Goal: Task Accomplishment & Management: Manage account settings

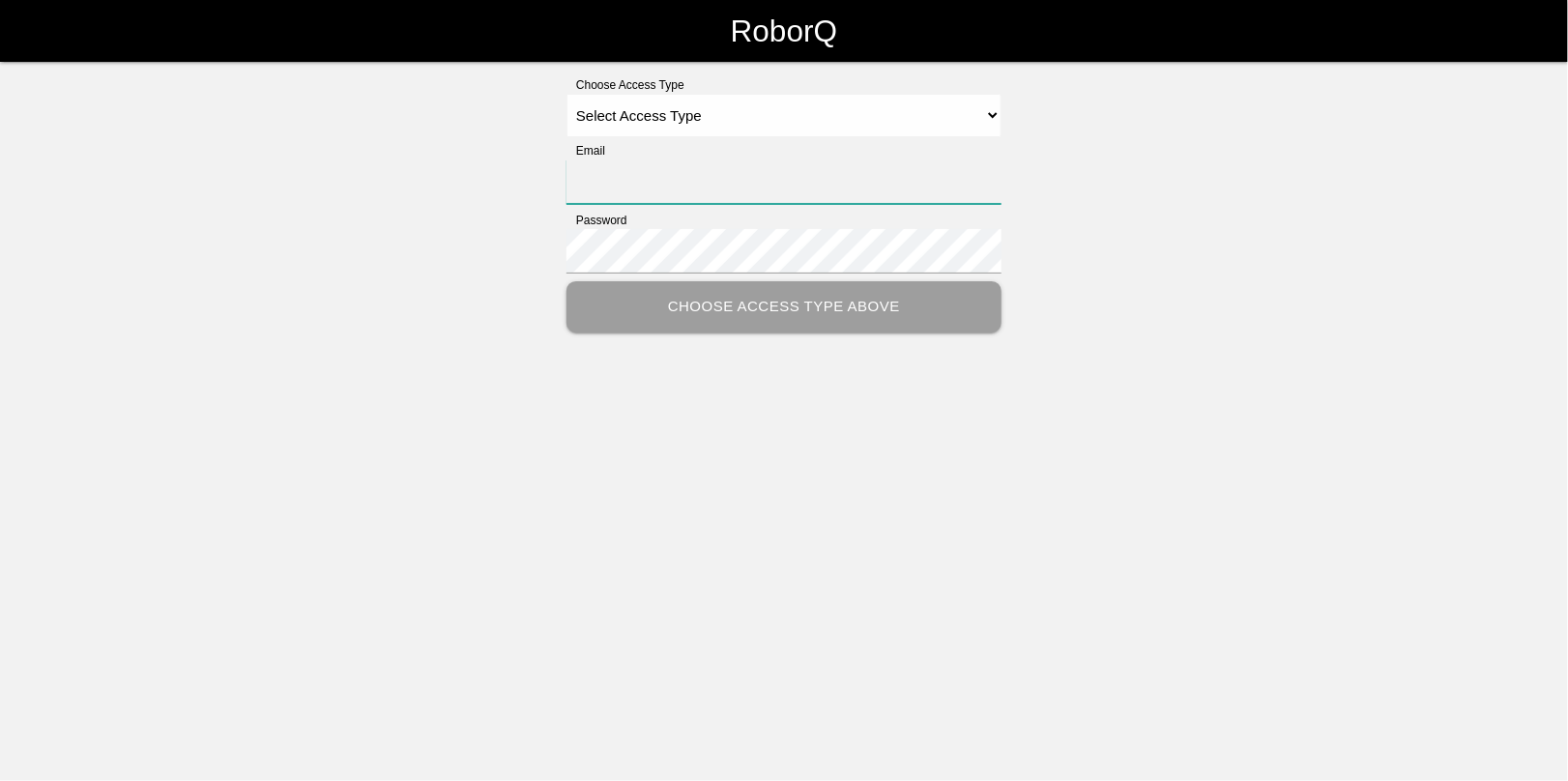
type input "[EMAIL_ADDRESS][DOMAIN_NAME]"
click at [624, 118] on select "Select Access Type Admin Customer Supervisor Worker" at bounding box center [784, 116] width 435 height 44
select select "Admin"
click at [566, 94] on select "Select Access Type Admin Customer Supervisor Worker" at bounding box center [784, 116] width 435 height 44
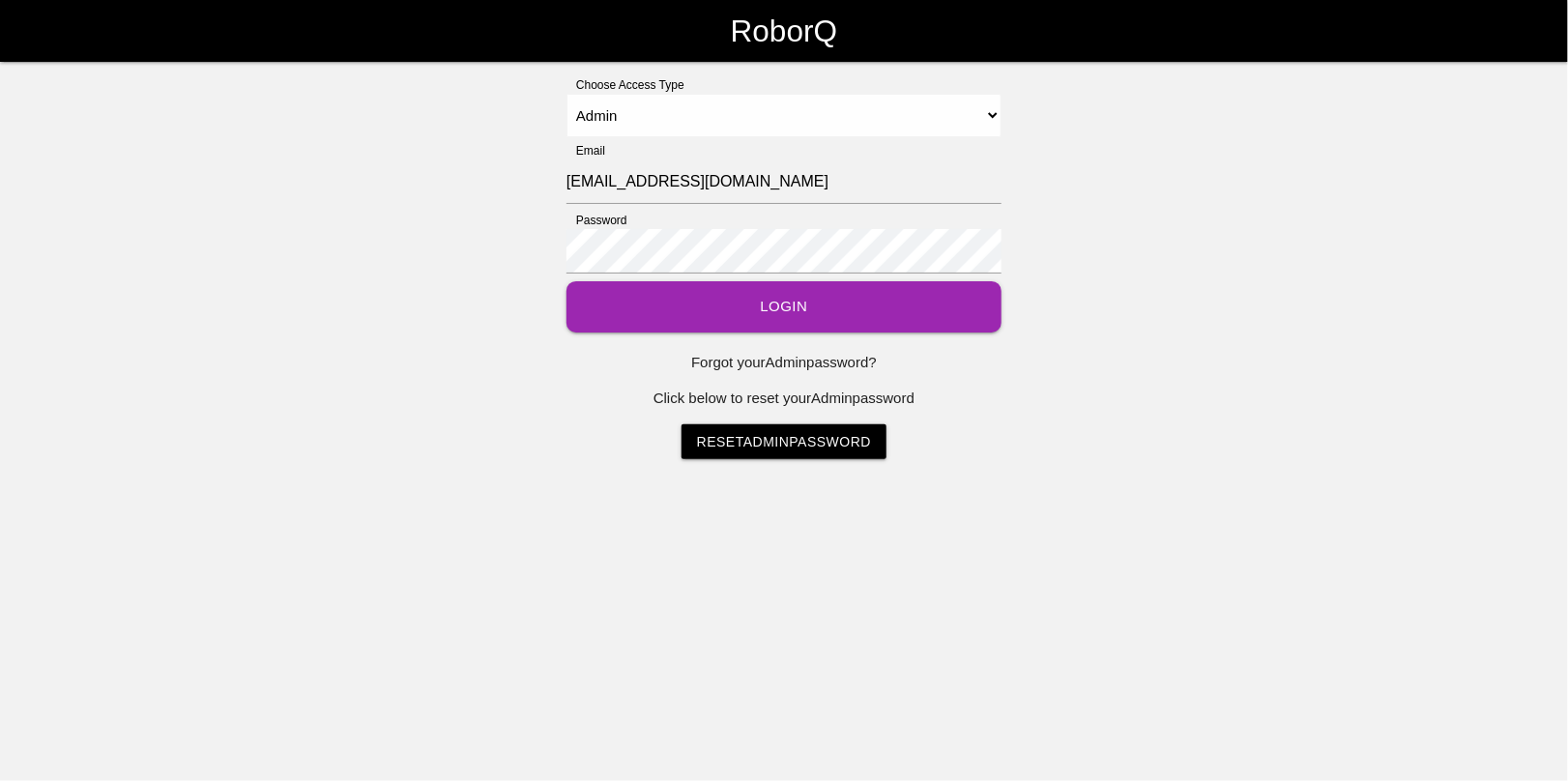
click at [781, 317] on button "Login" at bounding box center [784, 307] width 435 height 51
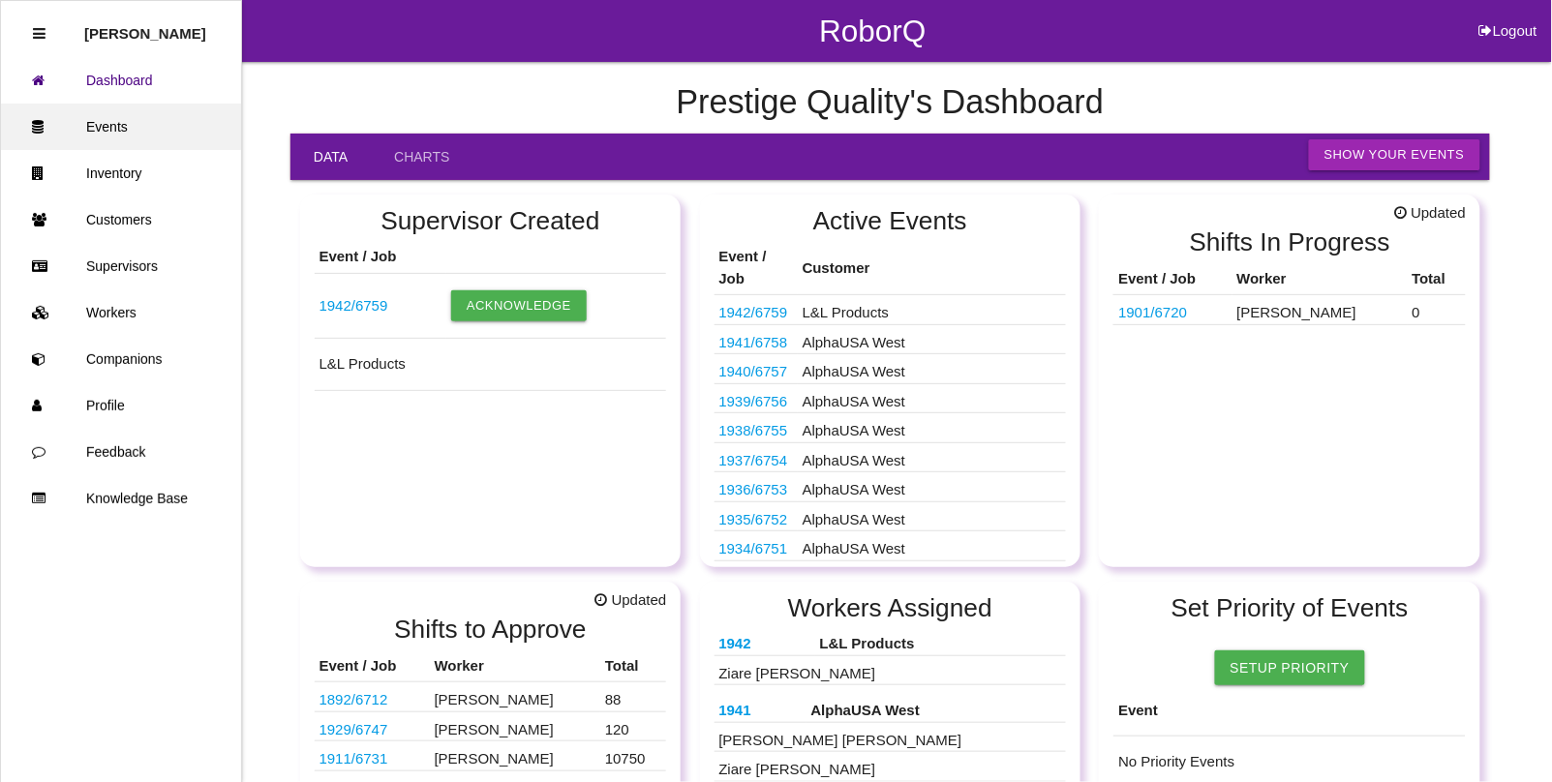
click at [117, 134] on link "Events" at bounding box center [121, 127] width 240 height 46
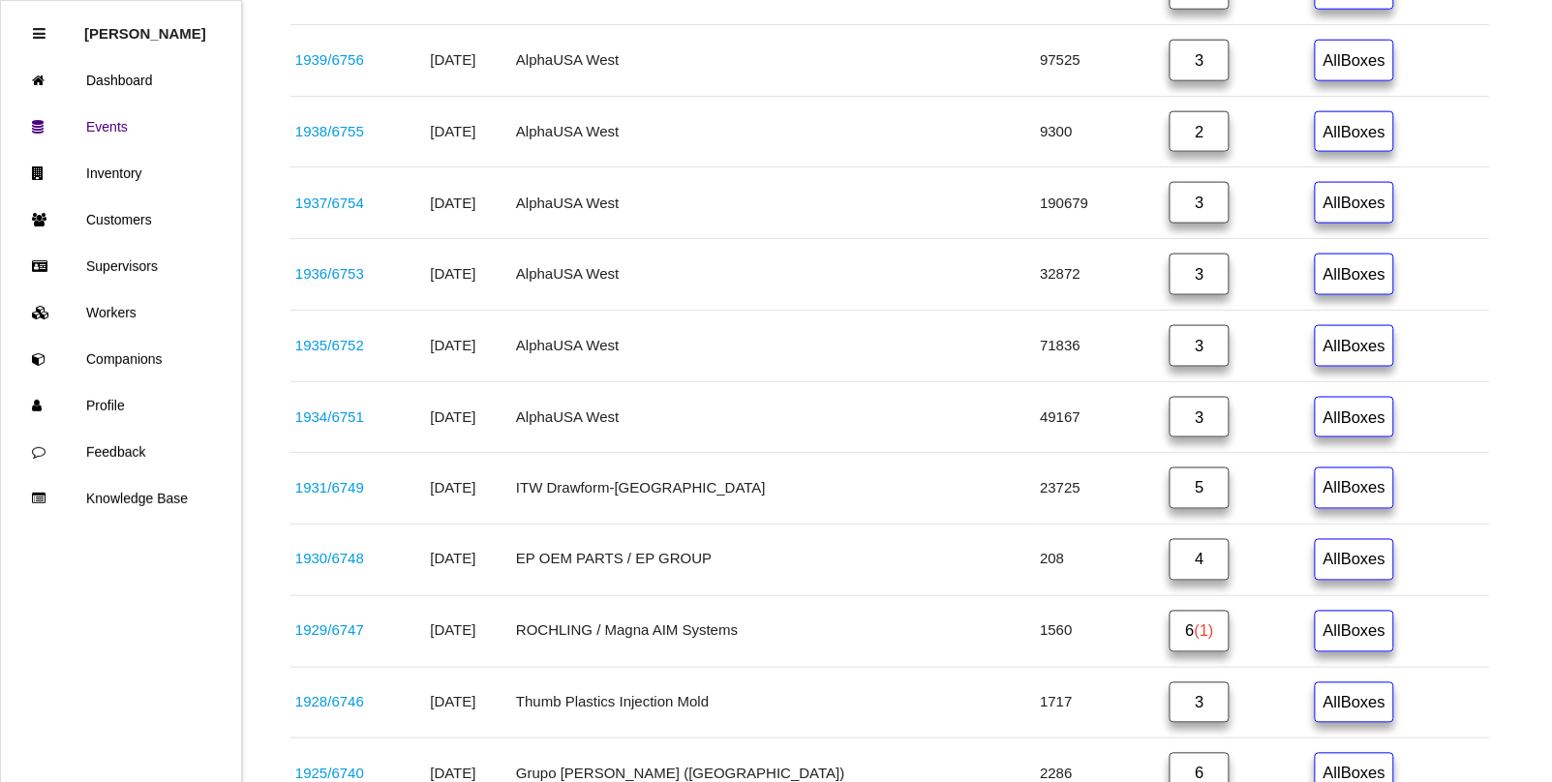
scroll to position [605, 0]
click at [1170, 552] on link "4" at bounding box center [1200, 558] width 60 height 42
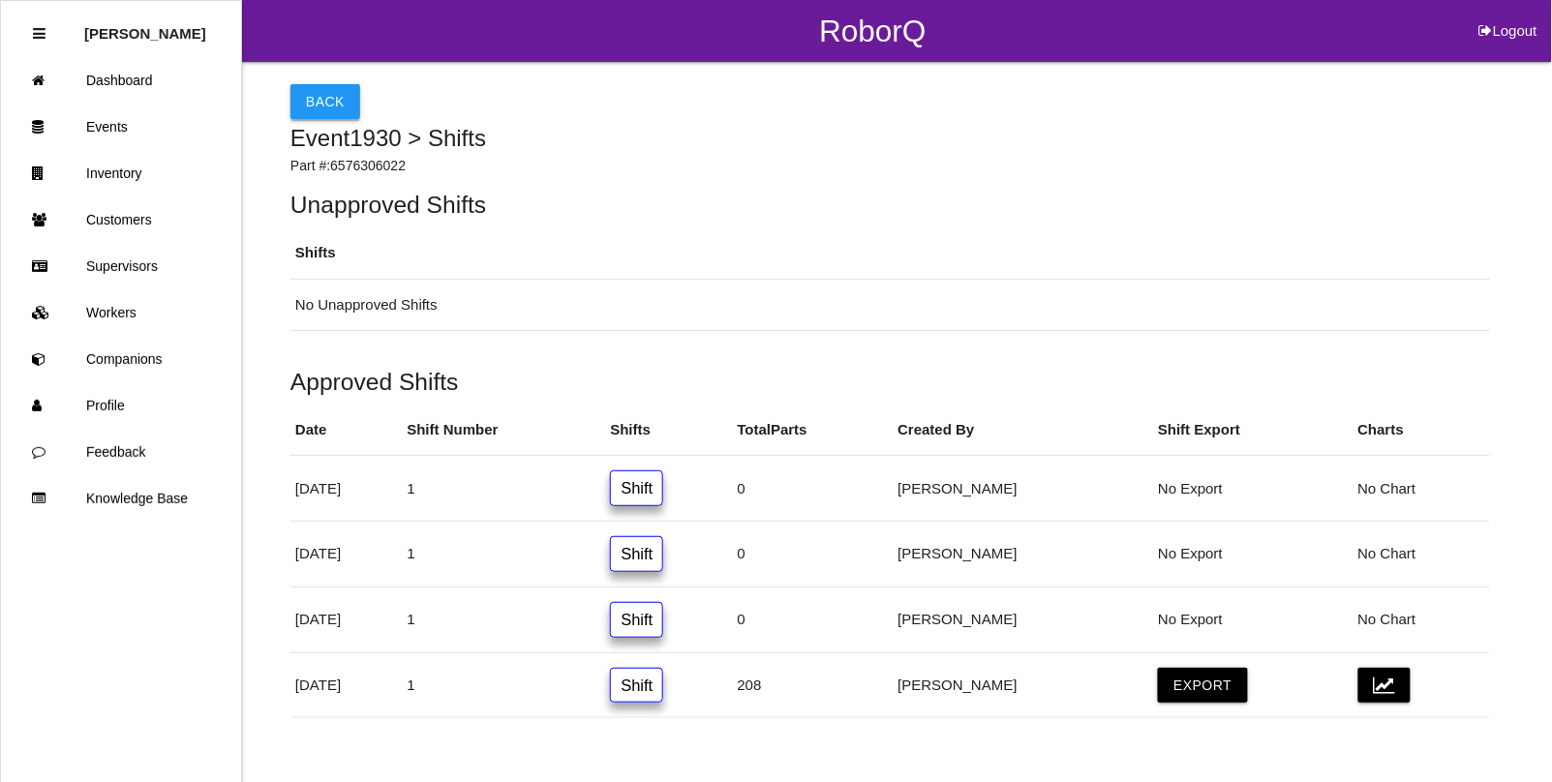
click at [326, 112] on button "Back" at bounding box center [326, 101] width 70 height 35
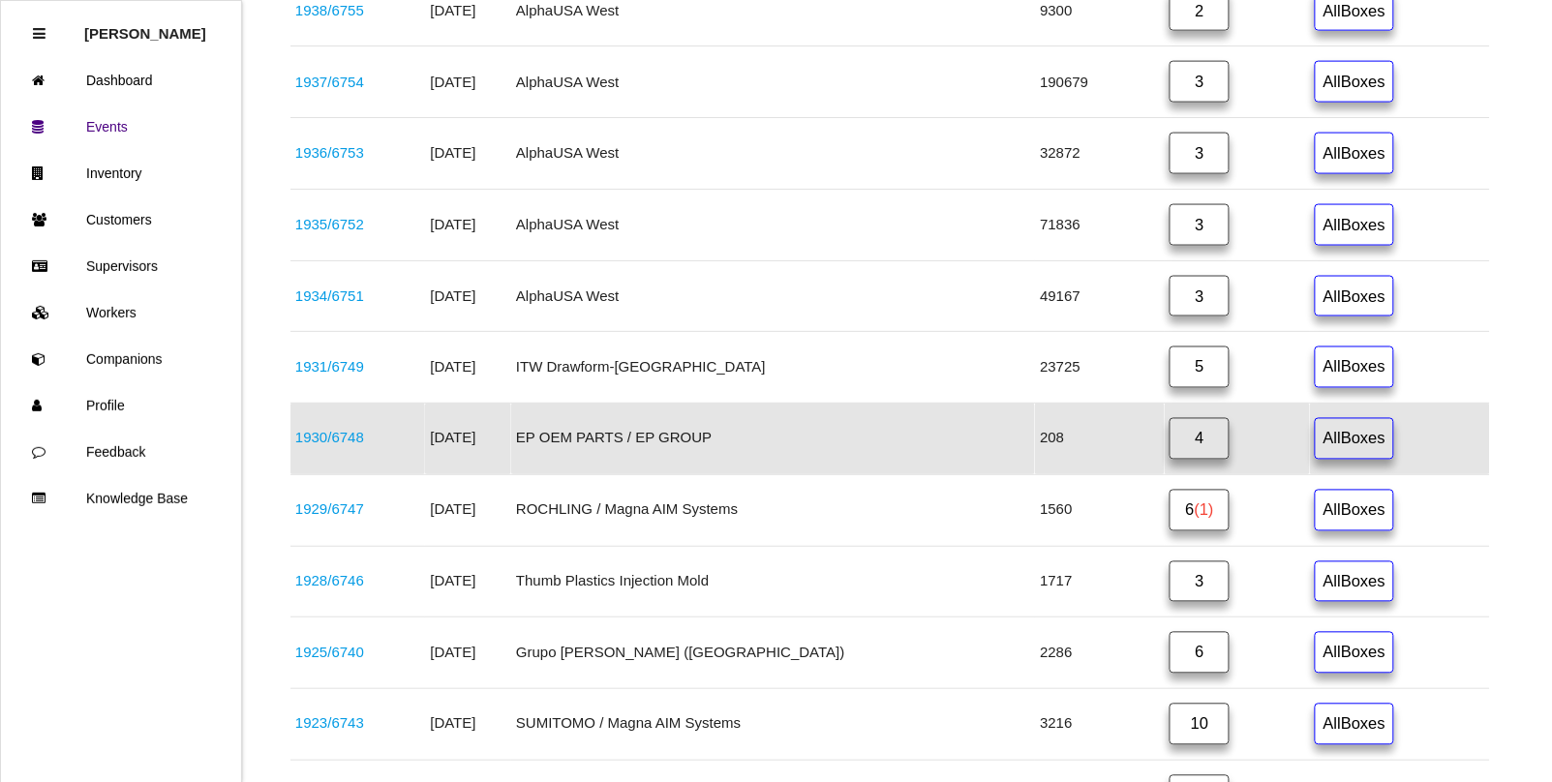
scroll to position [726, 0]
click at [356, 444] on link "1930 / 6748" at bounding box center [329, 436] width 69 height 16
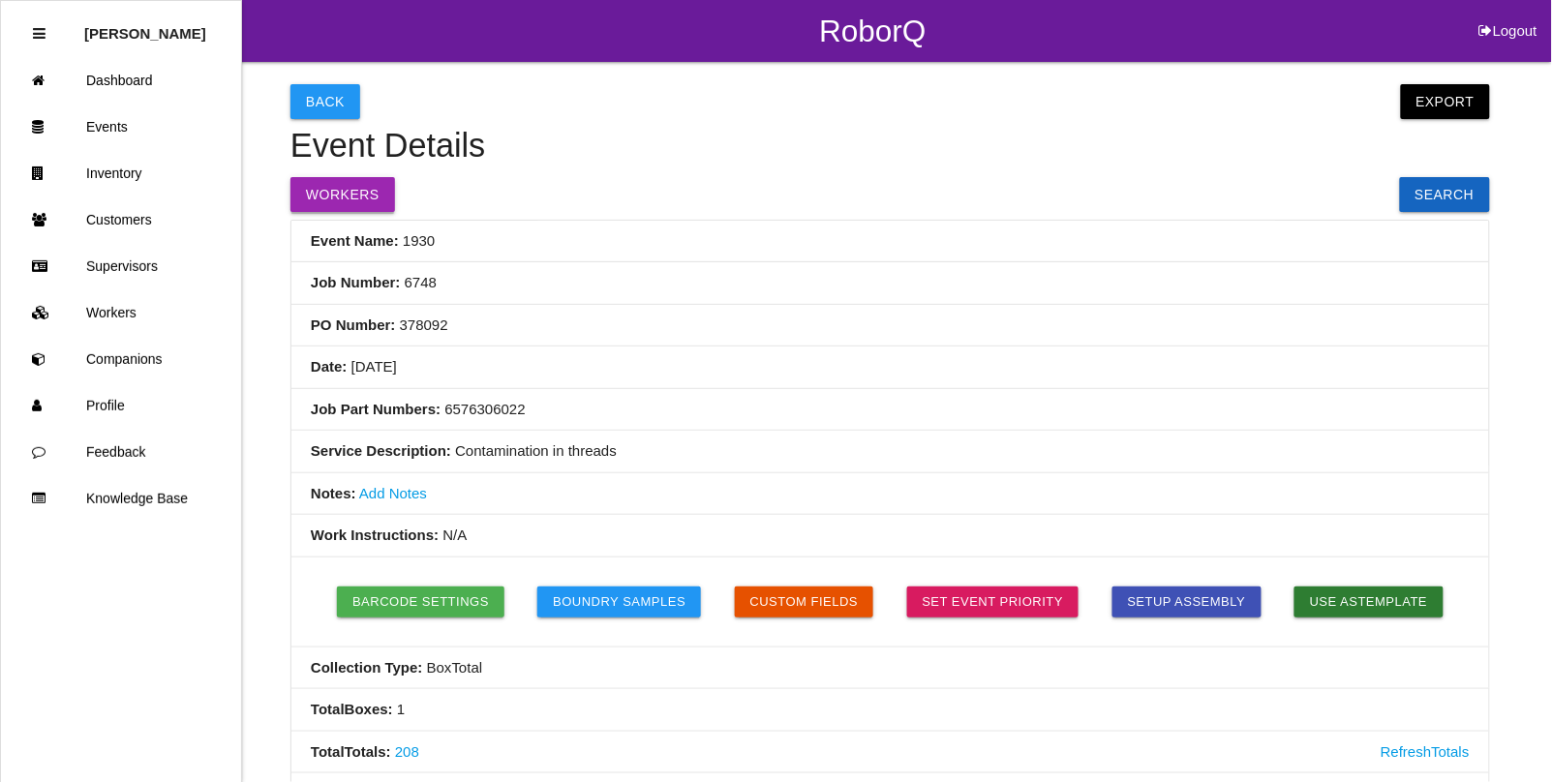
click at [353, 203] on button "Workers" at bounding box center [343, 194] width 105 height 35
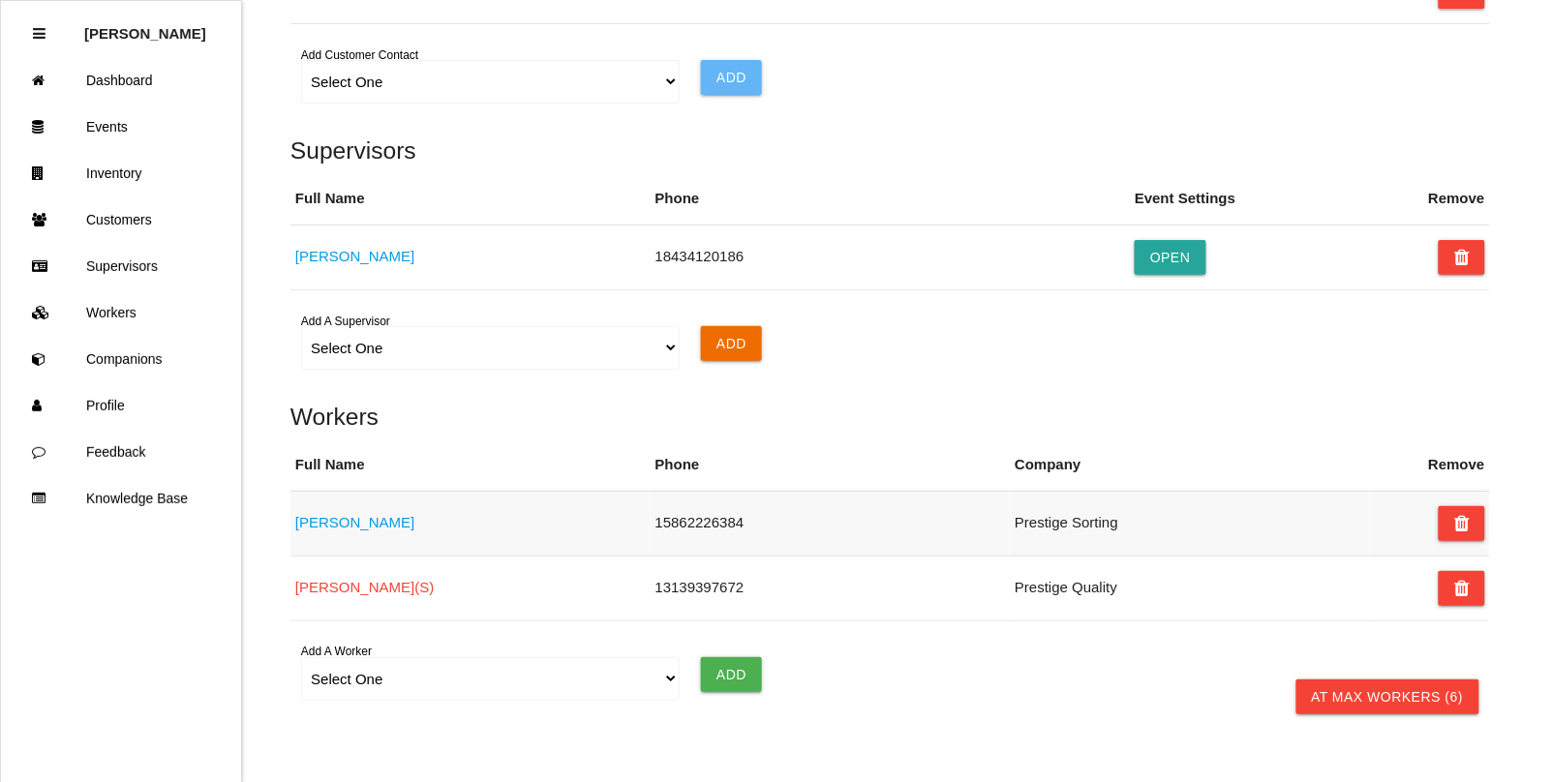
scroll to position [1409, 0]
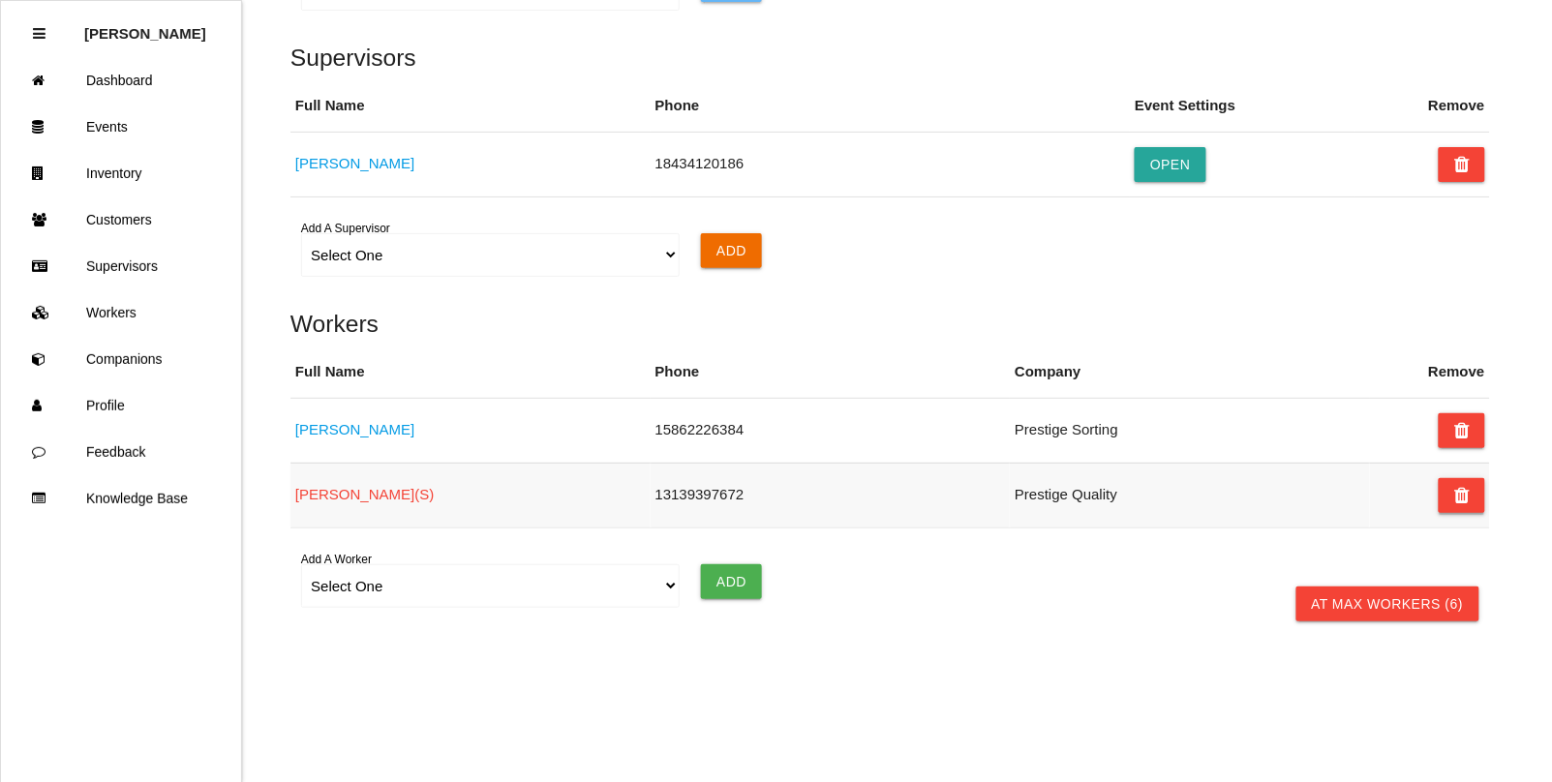
click at [1454, 500] on button at bounding box center [1462, 495] width 46 height 35
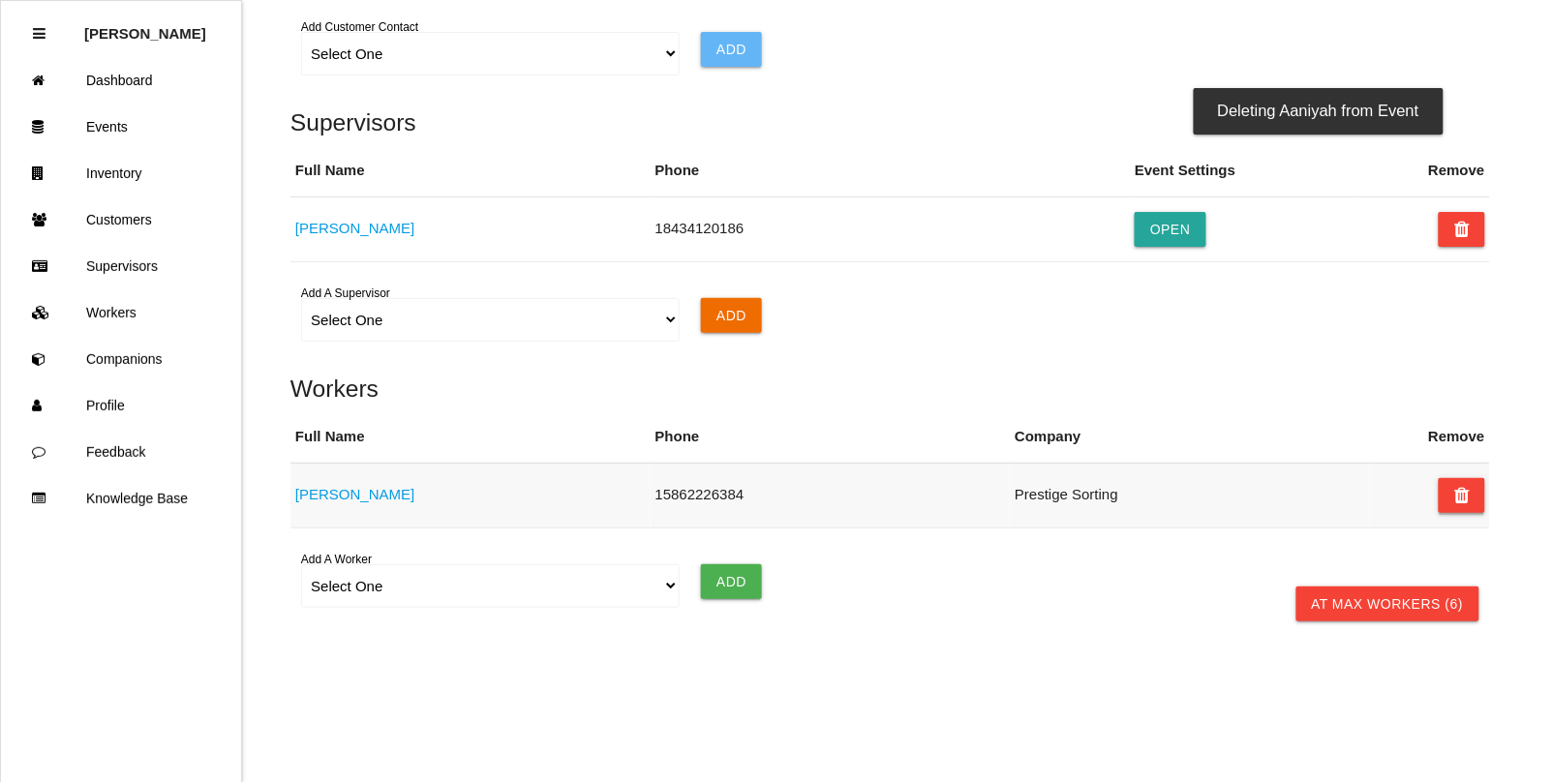
click at [1469, 492] on icon at bounding box center [1462, 495] width 15 height 35
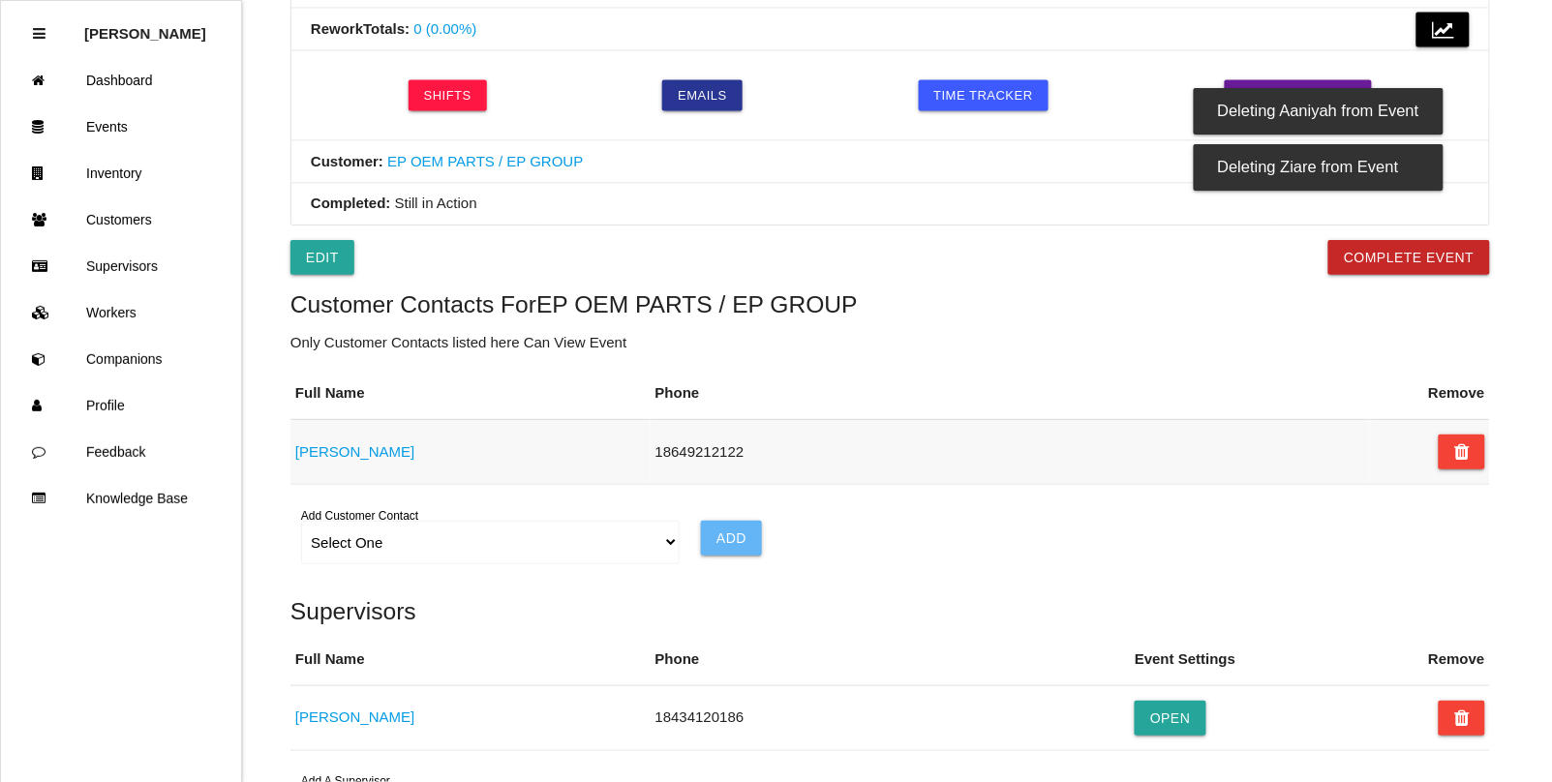
scroll to position [845, 0]
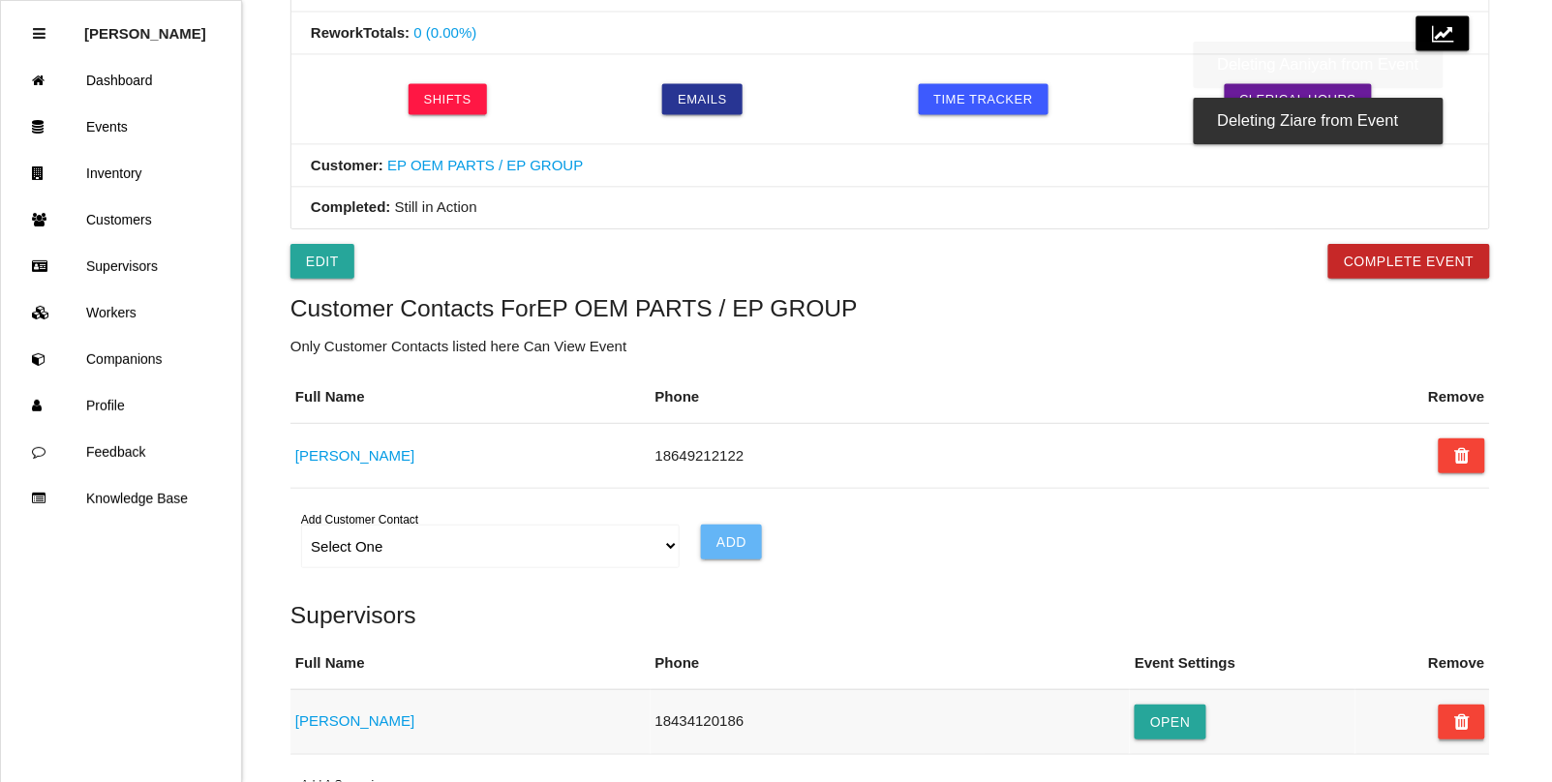
click at [1455, 722] on icon at bounding box center [1462, 722] width 15 height 35
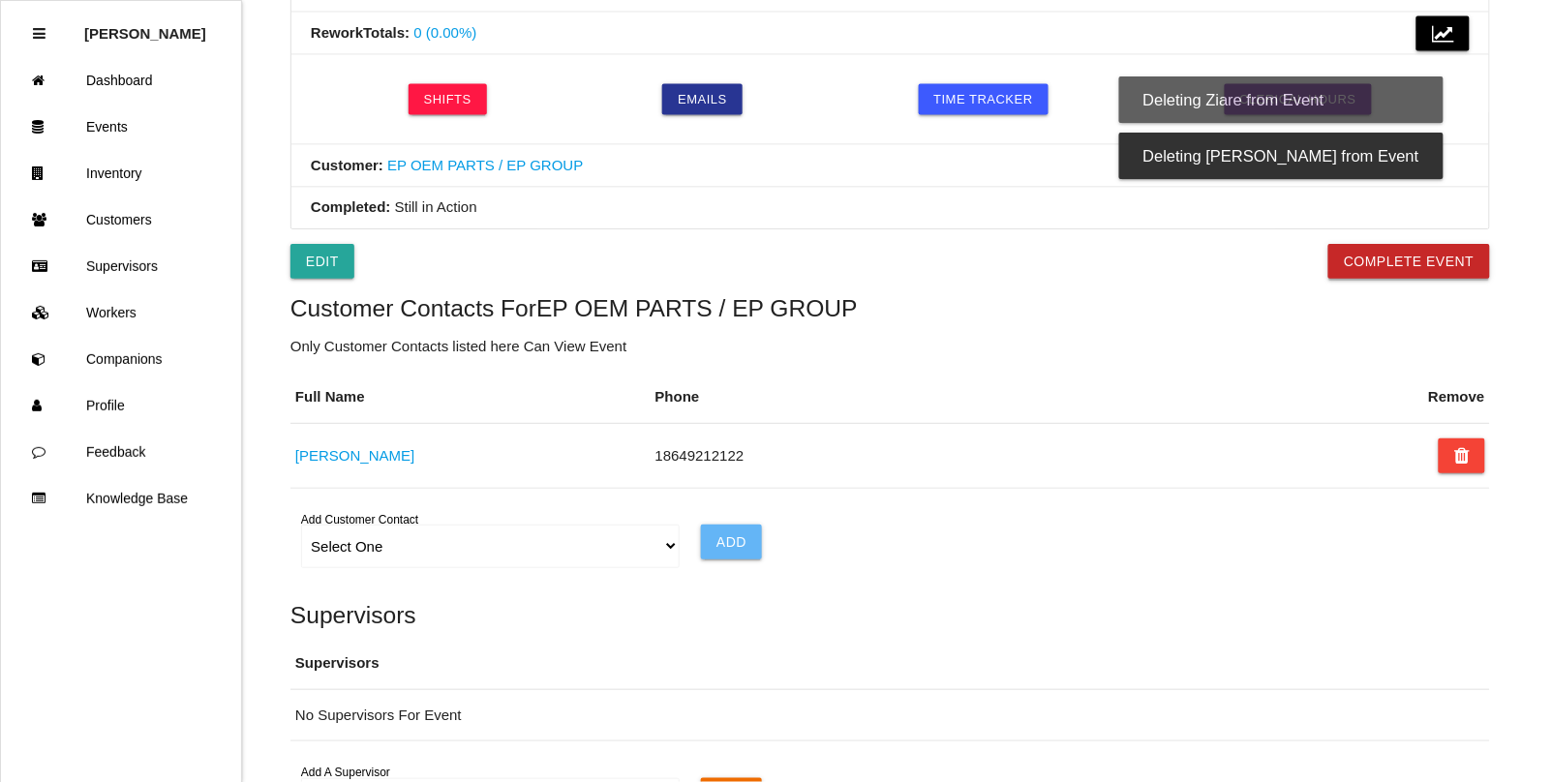
click at [1411, 278] on button "Complete Event" at bounding box center [1410, 261] width 162 height 35
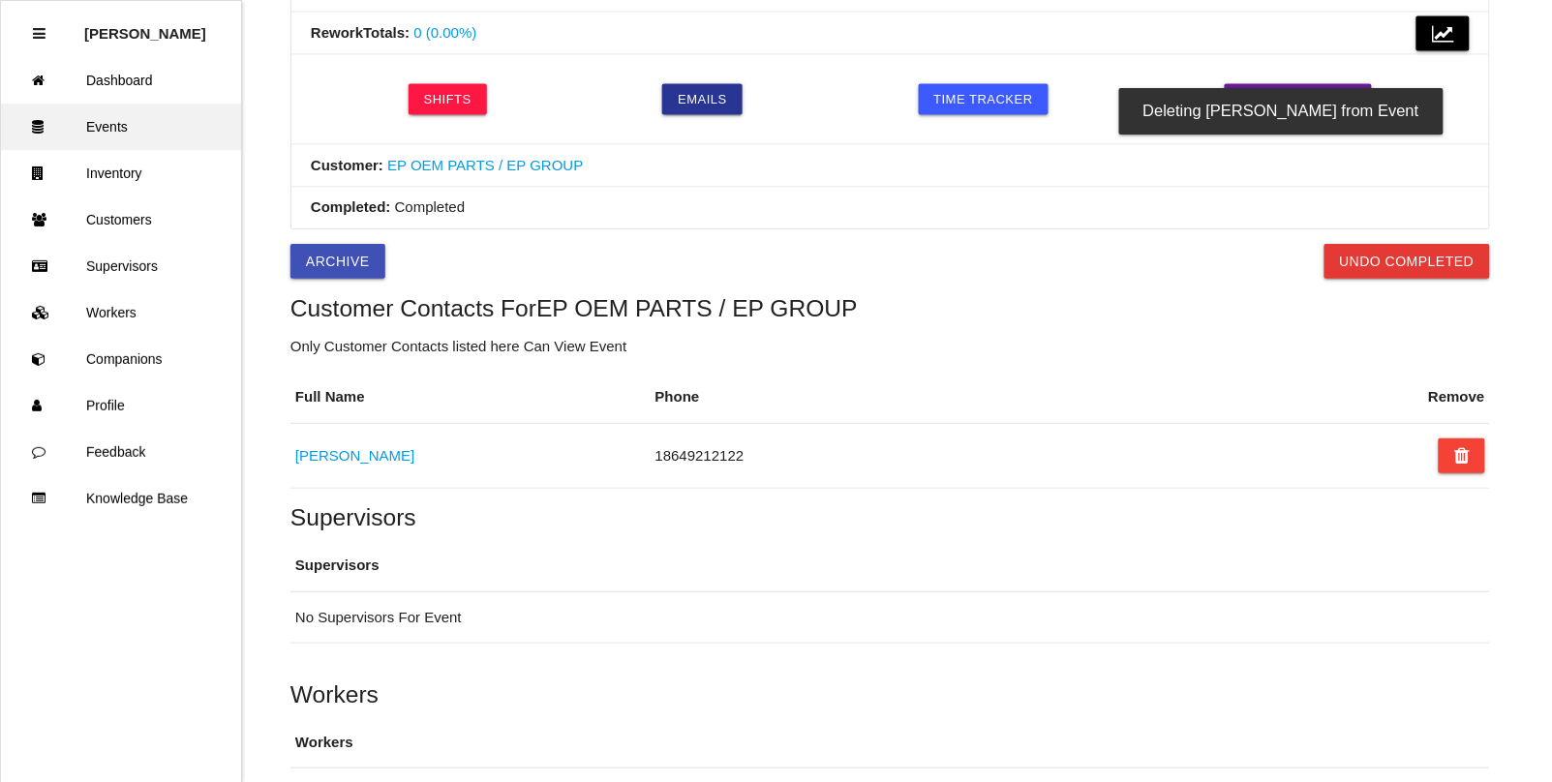
click at [80, 128] on link "Events" at bounding box center [121, 127] width 240 height 46
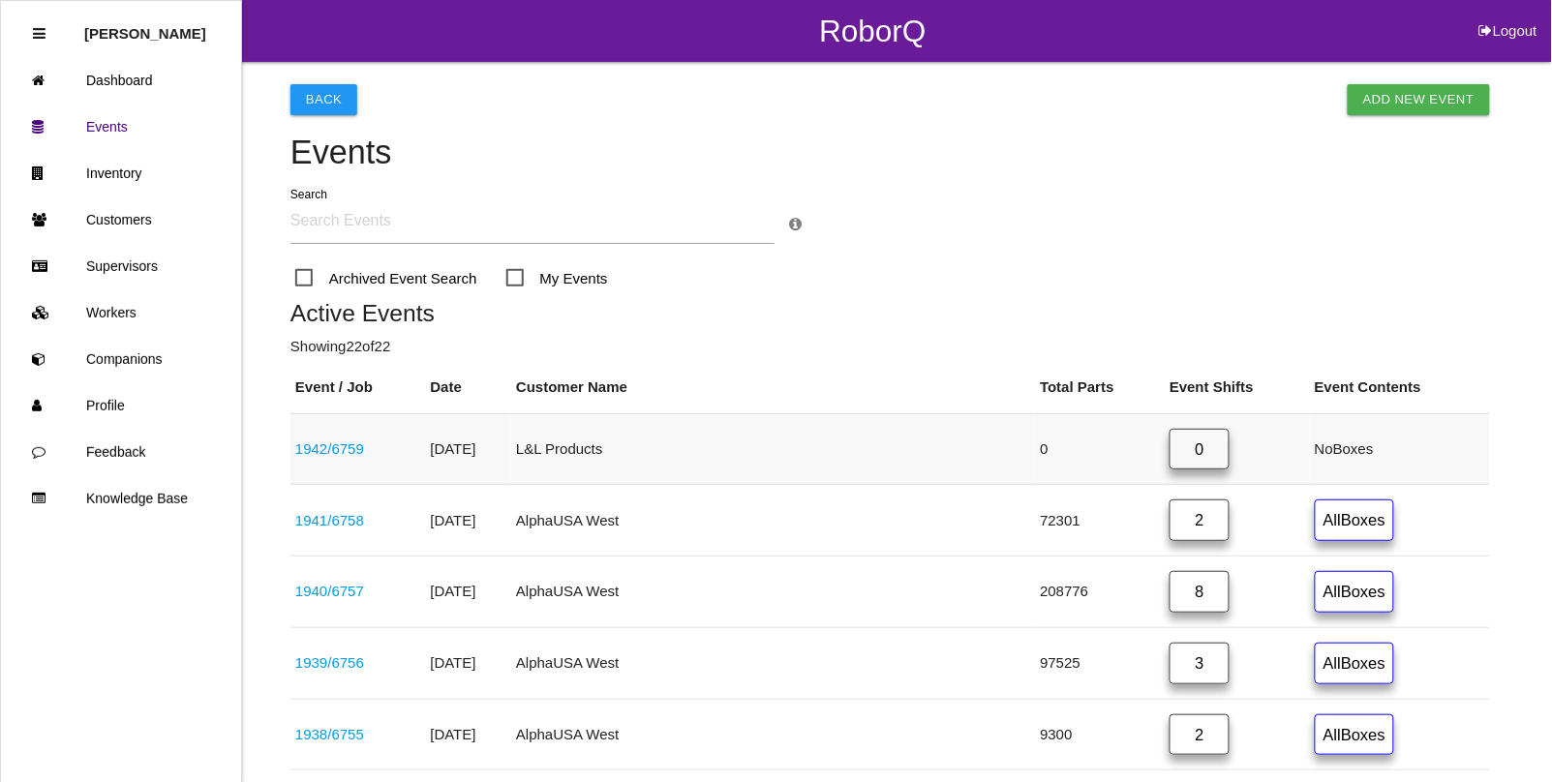
click at [324, 452] on link "1942 / 6759" at bounding box center [329, 449] width 69 height 16
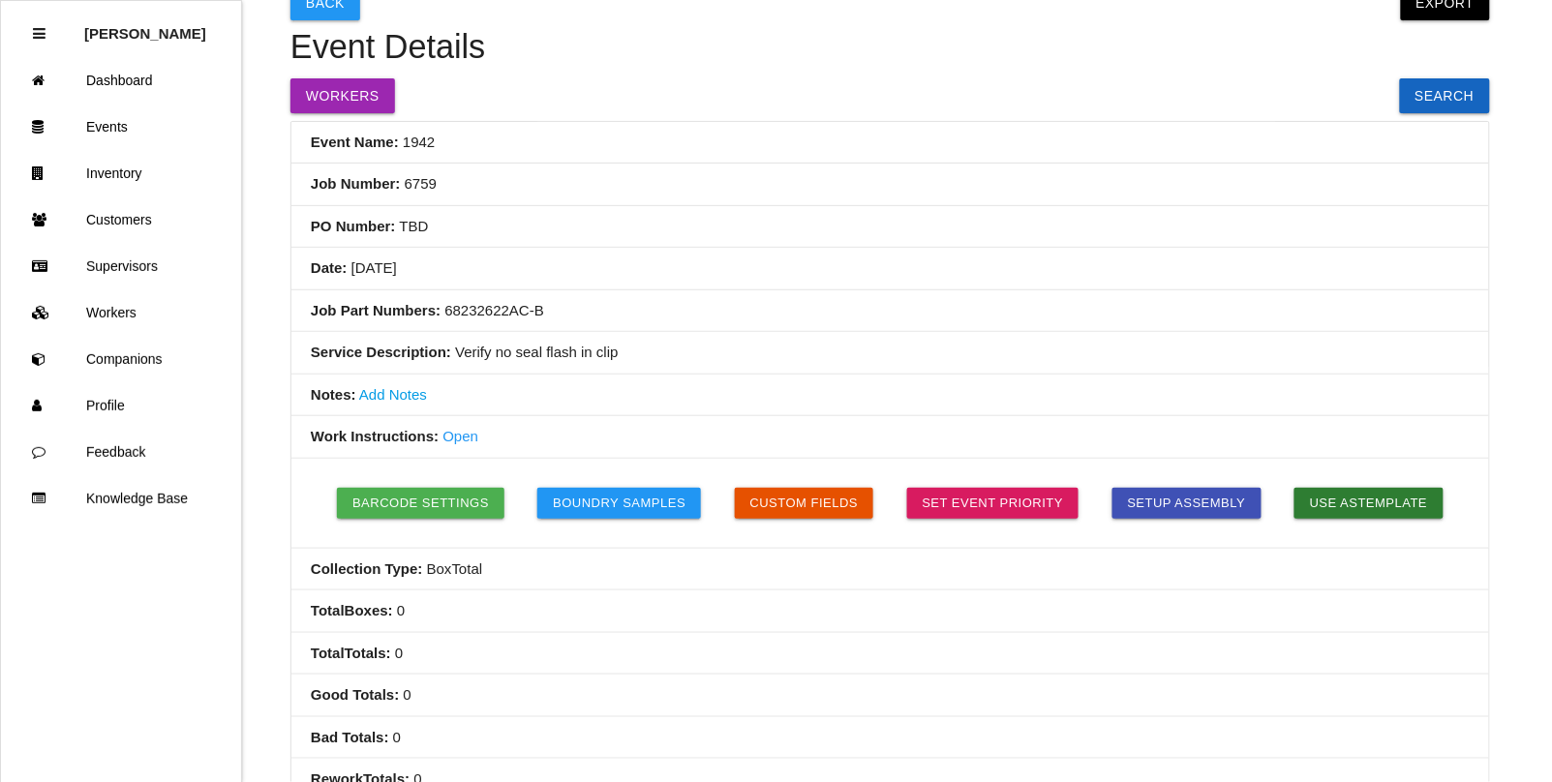
scroll to position [21, 0]
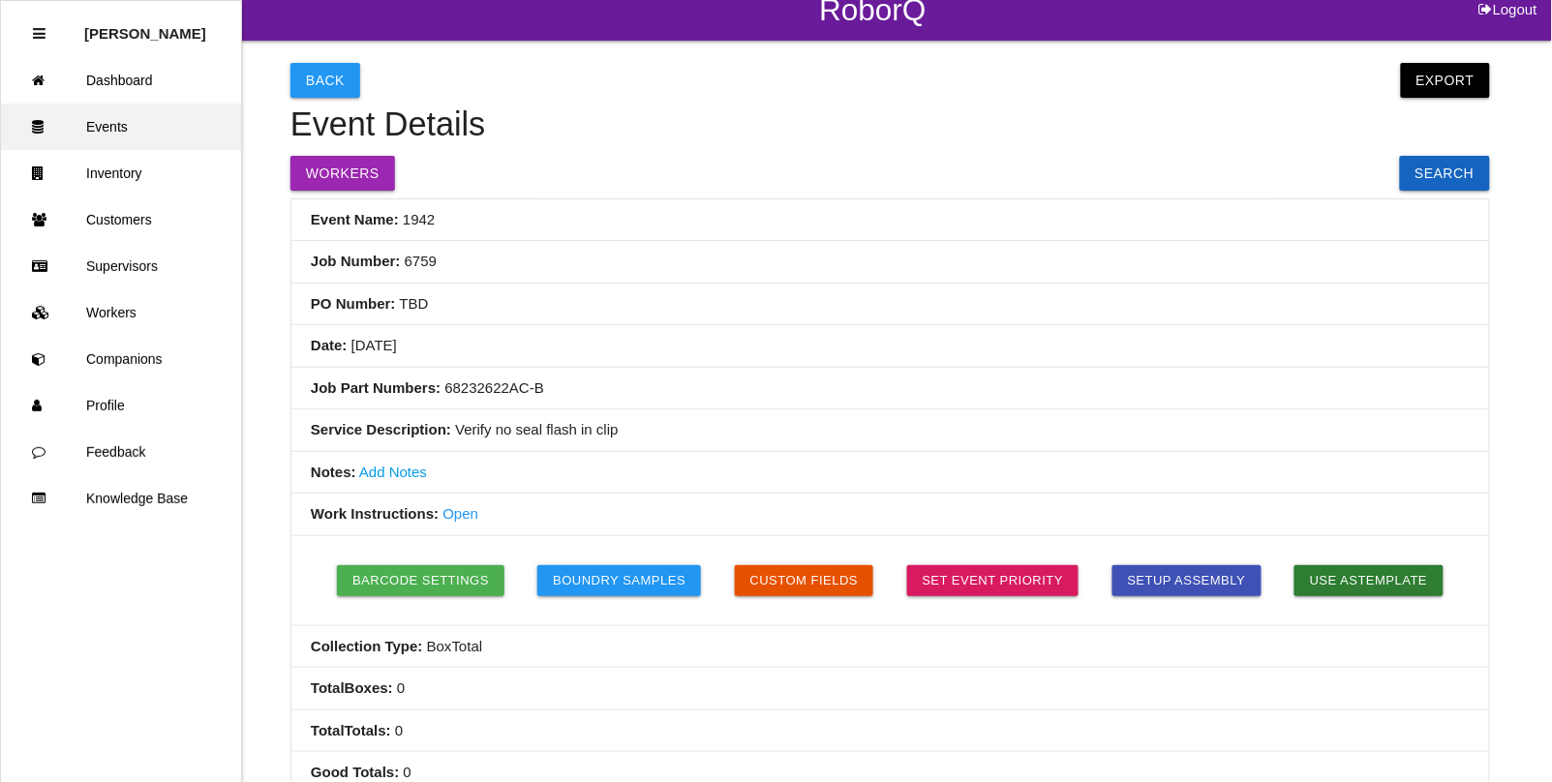
click at [143, 141] on link "Events" at bounding box center [121, 127] width 240 height 46
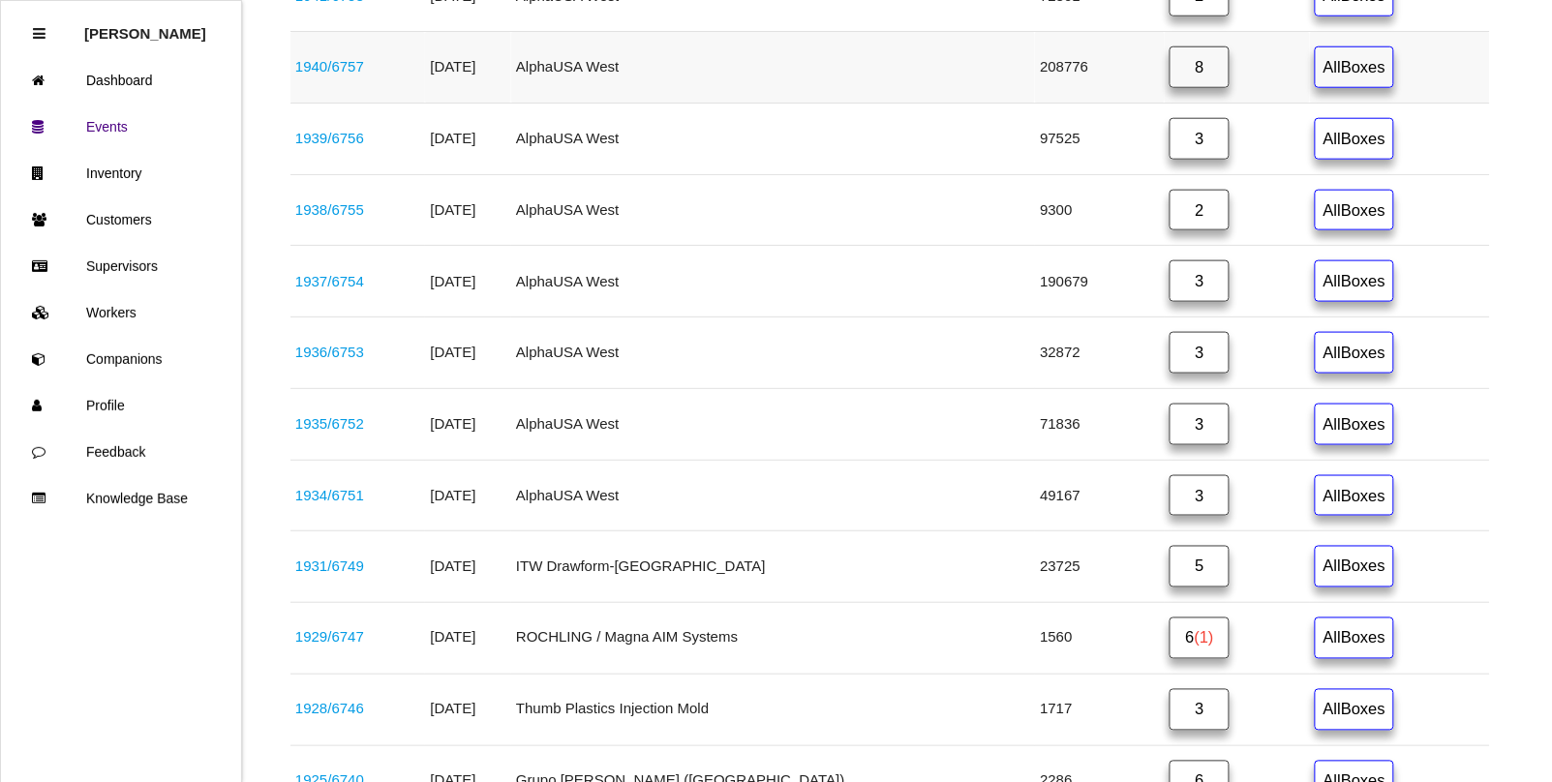
scroll to position [533, 0]
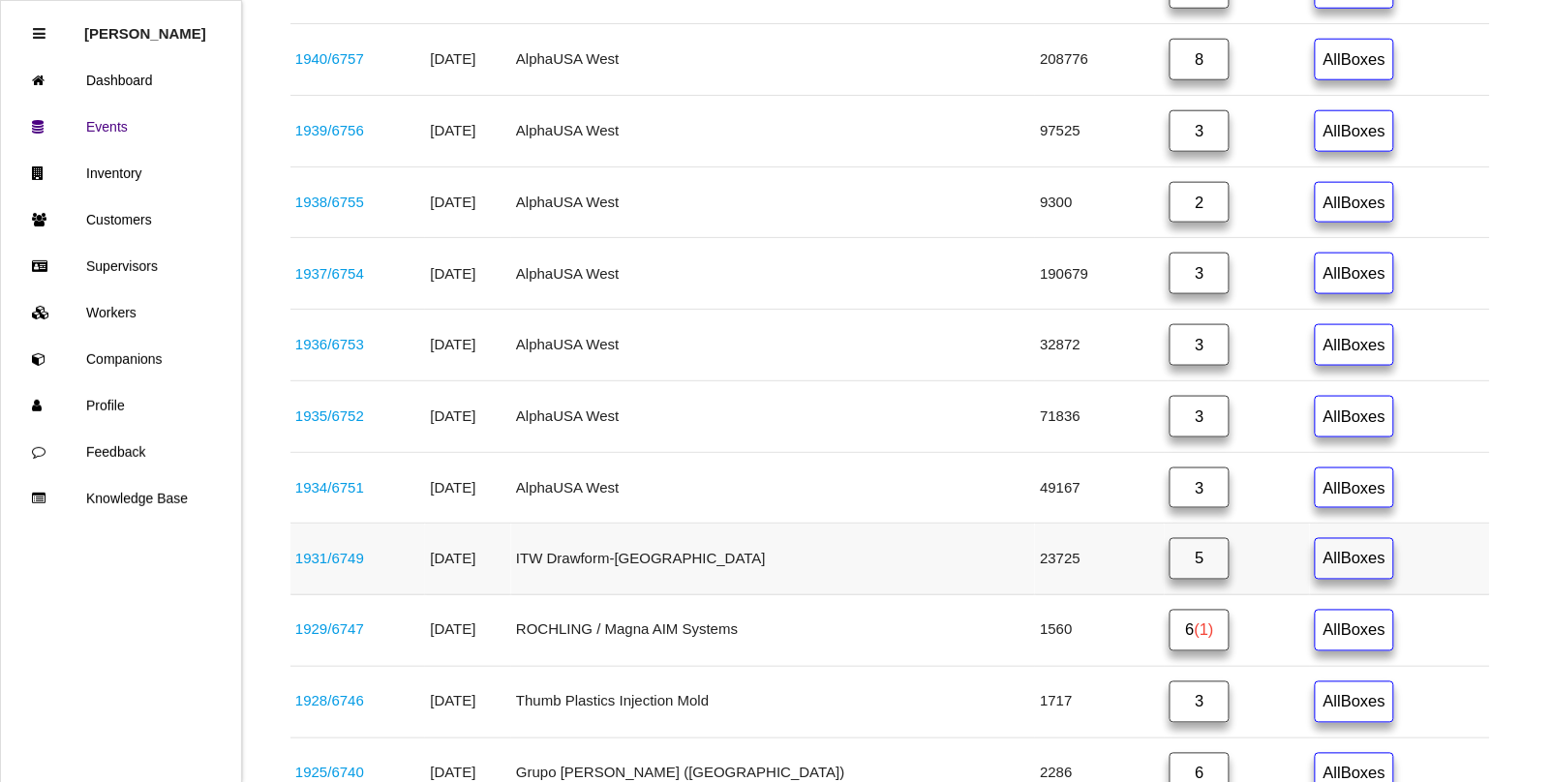
click at [308, 565] on link "1931 / 6749" at bounding box center [329, 559] width 69 height 16
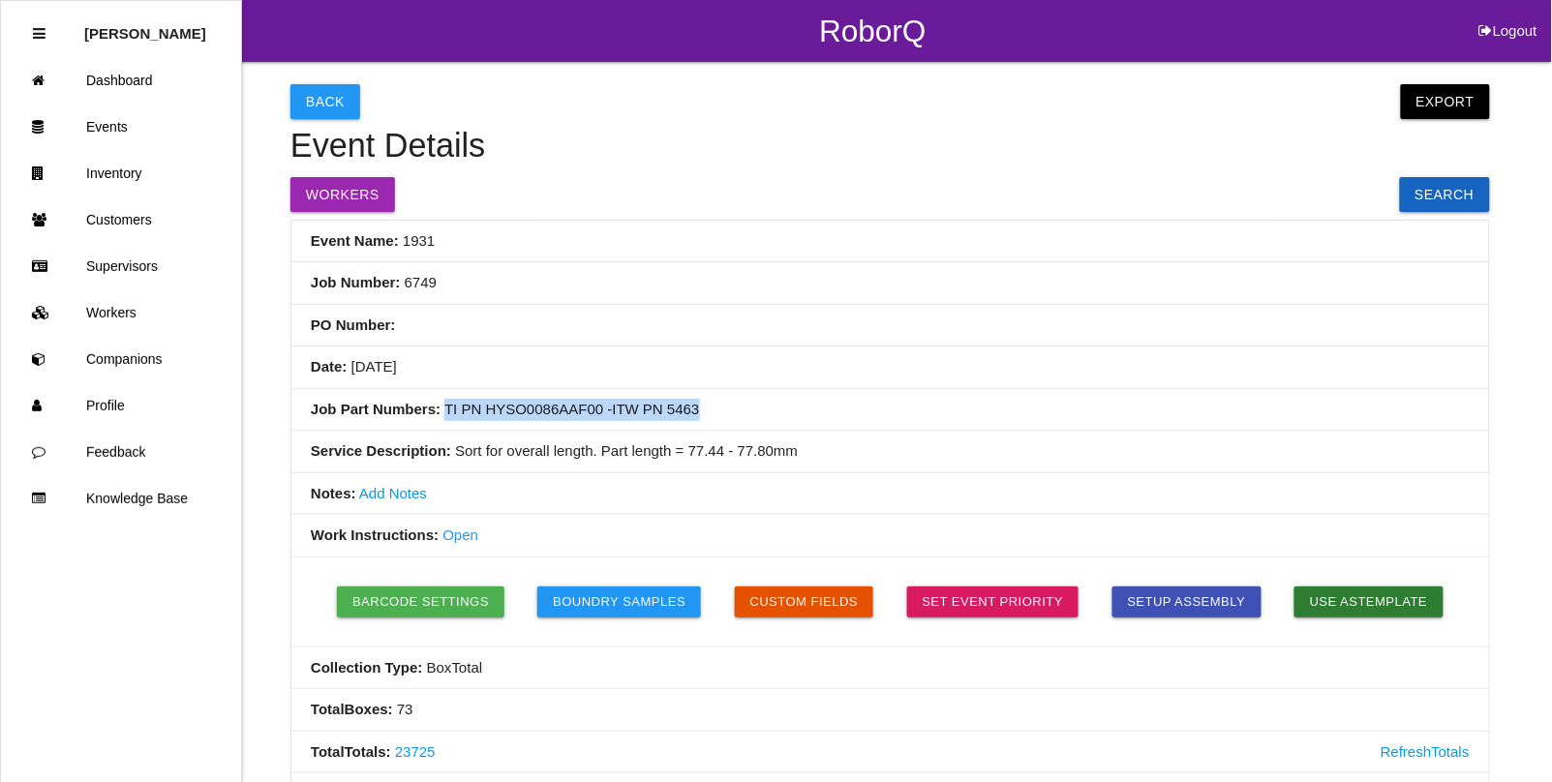
drag, startPoint x: 686, startPoint y: 407, endPoint x: 441, endPoint y: 414, distance: 245.1
click at [441, 414] on li "Job Part Numbers: TI PN HYSO0086AAF00 -ITW PN 5463" at bounding box center [890, 410] width 1198 height 43
copy li "TI PN HYSO0086AAF00 -ITW PN 5463"
drag, startPoint x: 794, startPoint y: 453, endPoint x: 746, endPoint y: 450, distance: 48.5
click at [746, 450] on li "Service Description: Sort for overall length. Part length = 77.44 - 77.80mm" at bounding box center [890, 452] width 1198 height 43
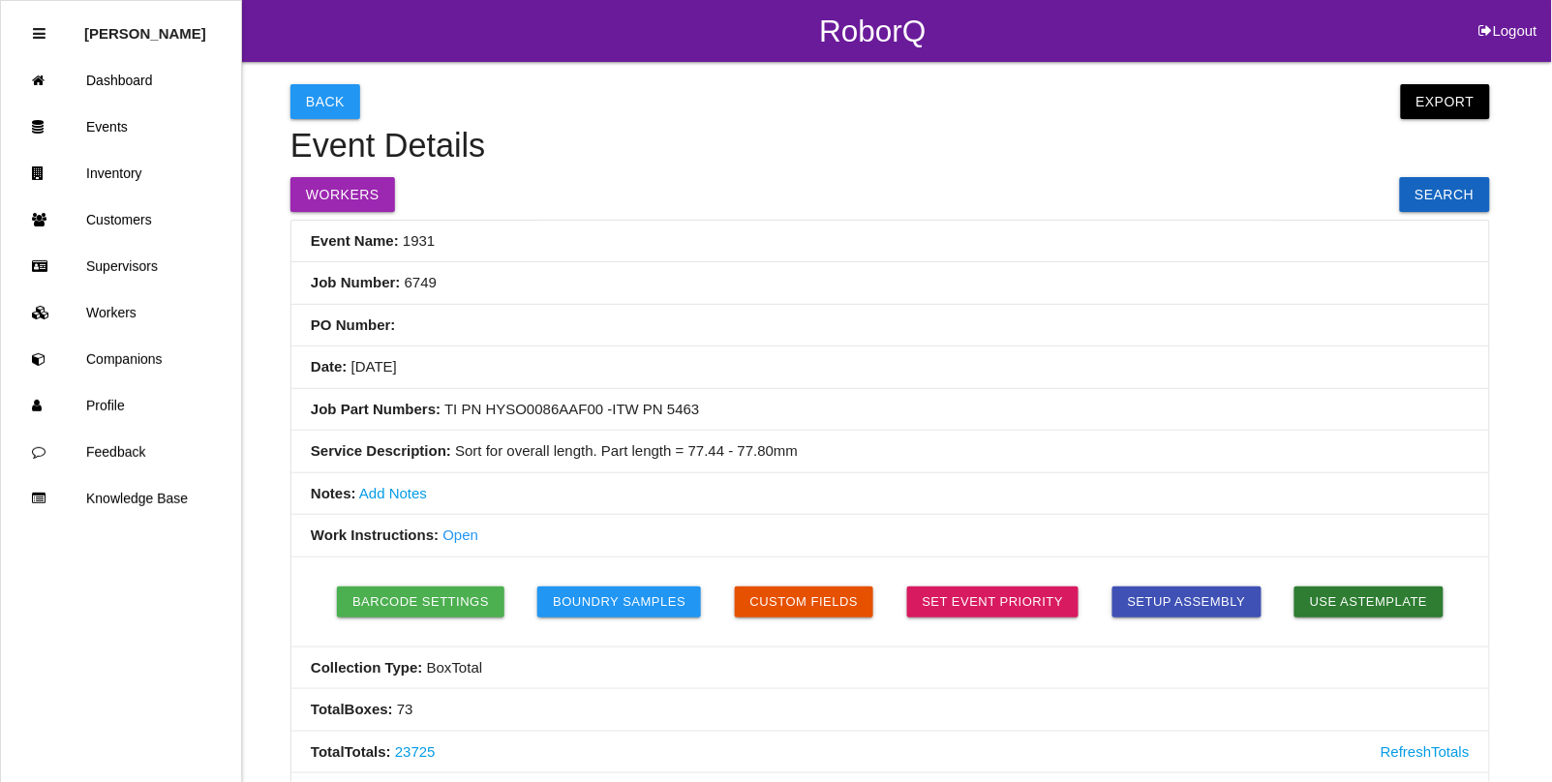
click at [707, 404] on li "Job Part Numbers: TI PN HYSO0086AAF00 -ITW PN 5463" at bounding box center [890, 410] width 1198 height 43
drag, startPoint x: 688, startPoint y: 412, endPoint x: 444, endPoint y: 410, distance: 244.0
click at [444, 410] on li "Job Part Numbers: TI PN HYSO0086AAF00 -ITW PN 5463" at bounding box center [890, 410] width 1198 height 43
copy li "TI PN HYSO0086AAF00 -ITW PN 5463"
drag, startPoint x: 800, startPoint y: 462, endPoint x: 450, endPoint y: 467, distance: 349.6
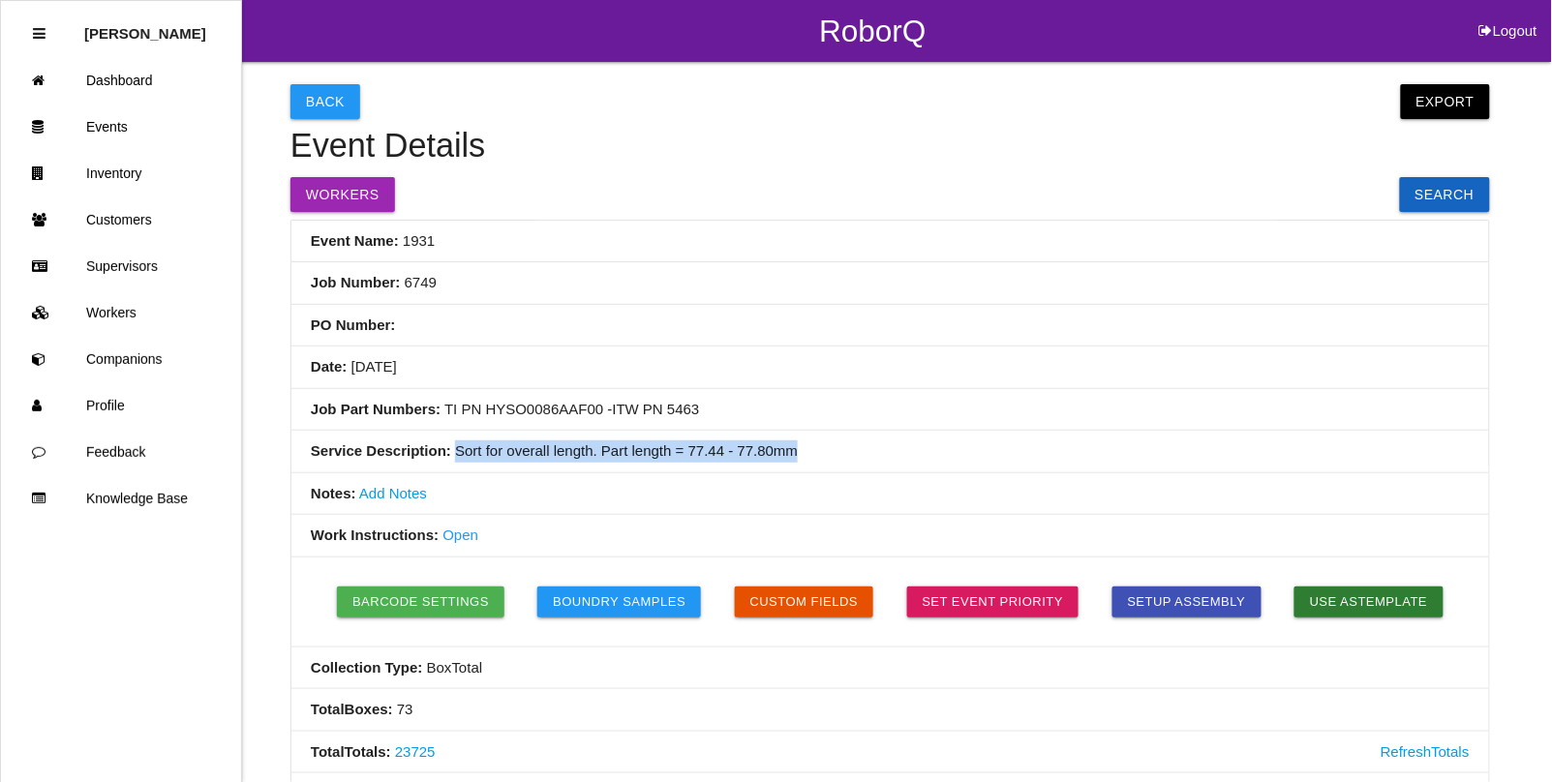
click at [450, 467] on li "Service Description: Sort for overall length. Part length = 77.44 - 77.80mm" at bounding box center [890, 452] width 1198 height 43
copy li "Sort for overall length. Part length = 77.44 - 77.80mm"
click at [329, 92] on button "Back" at bounding box center [326, 101] width 70 height 35
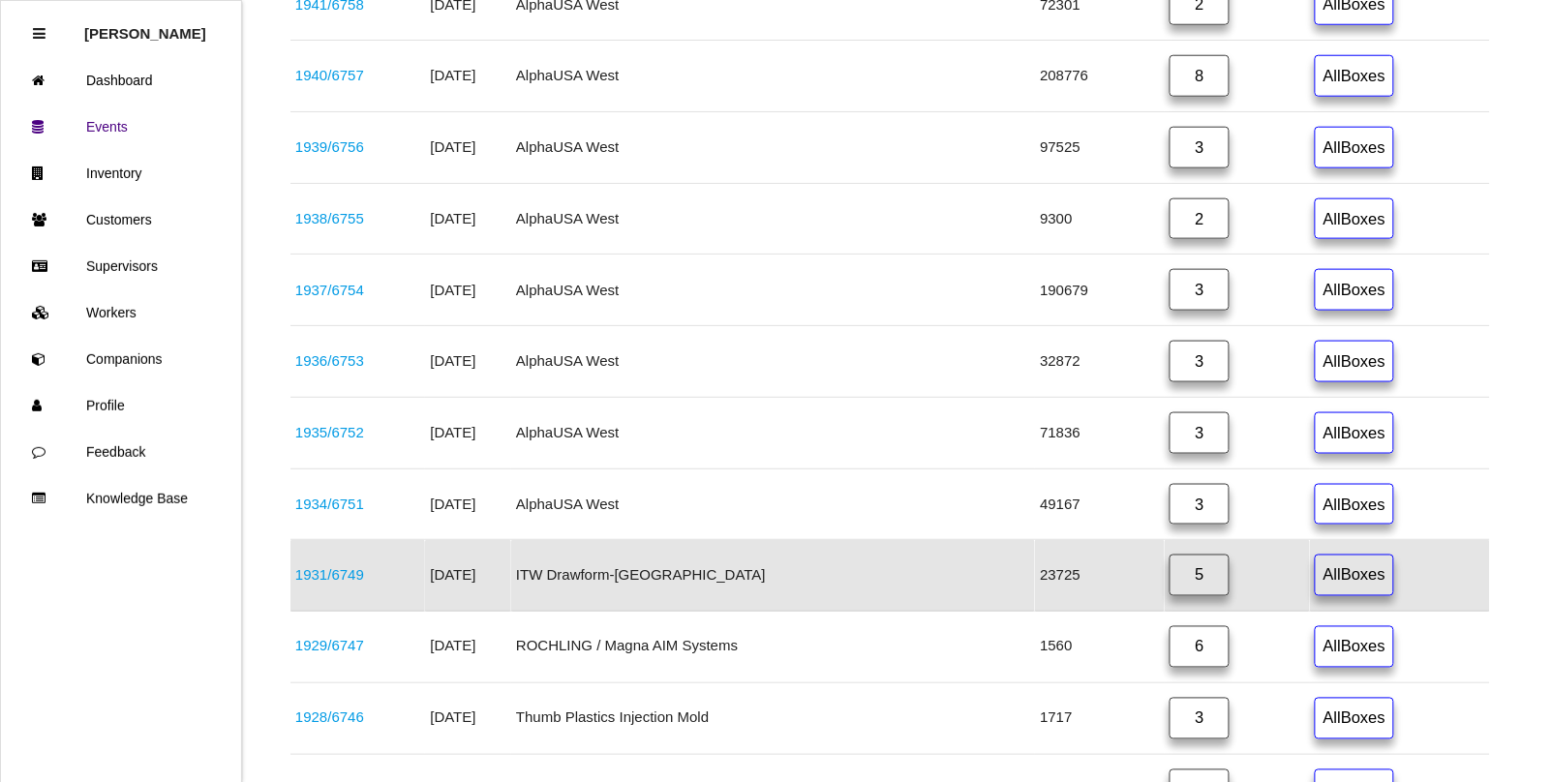
scroll to position [537, 0]
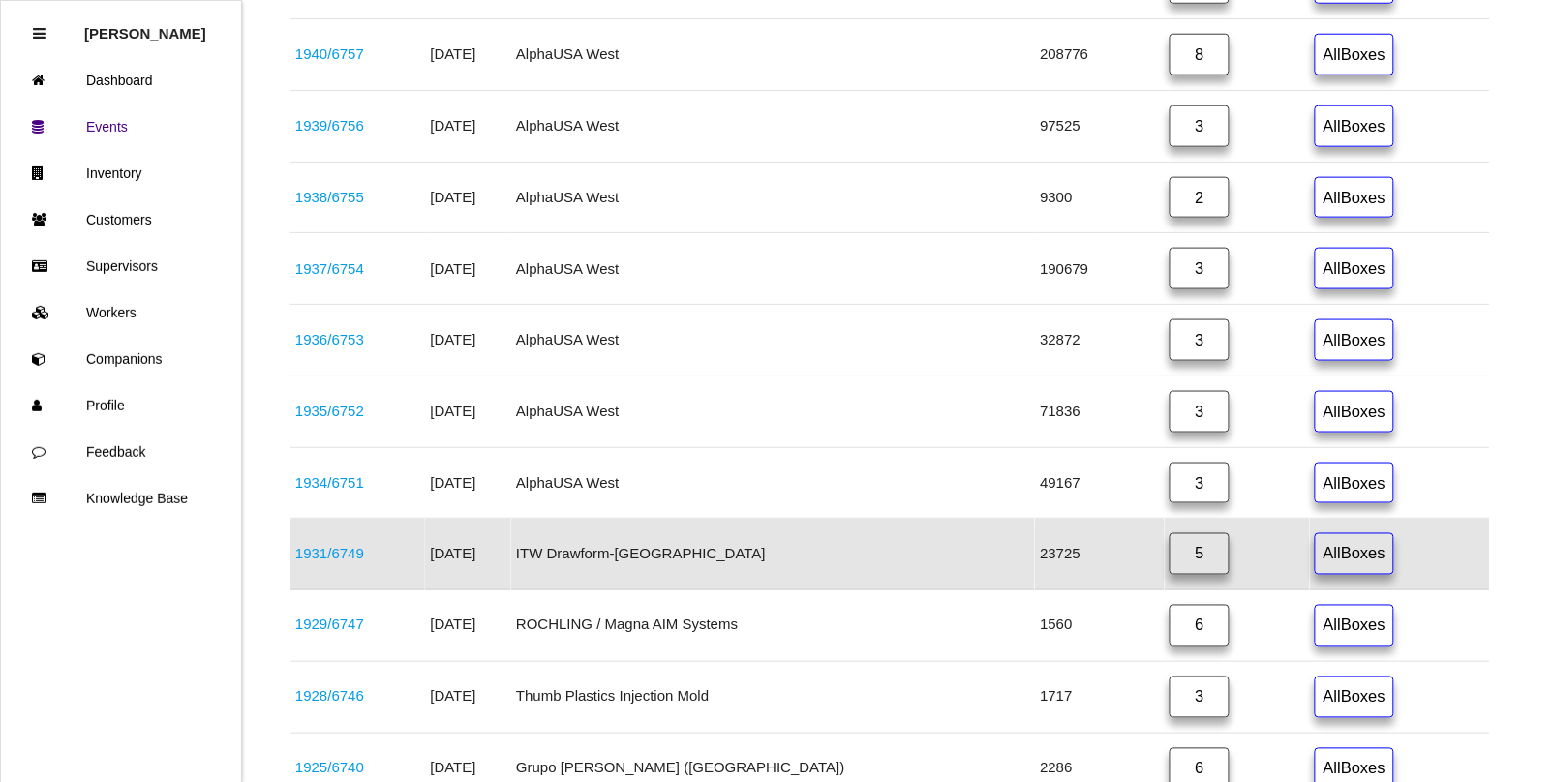
click at [1170, 567] on link "5" at bounding box center [1200, 555] width 60 height 42
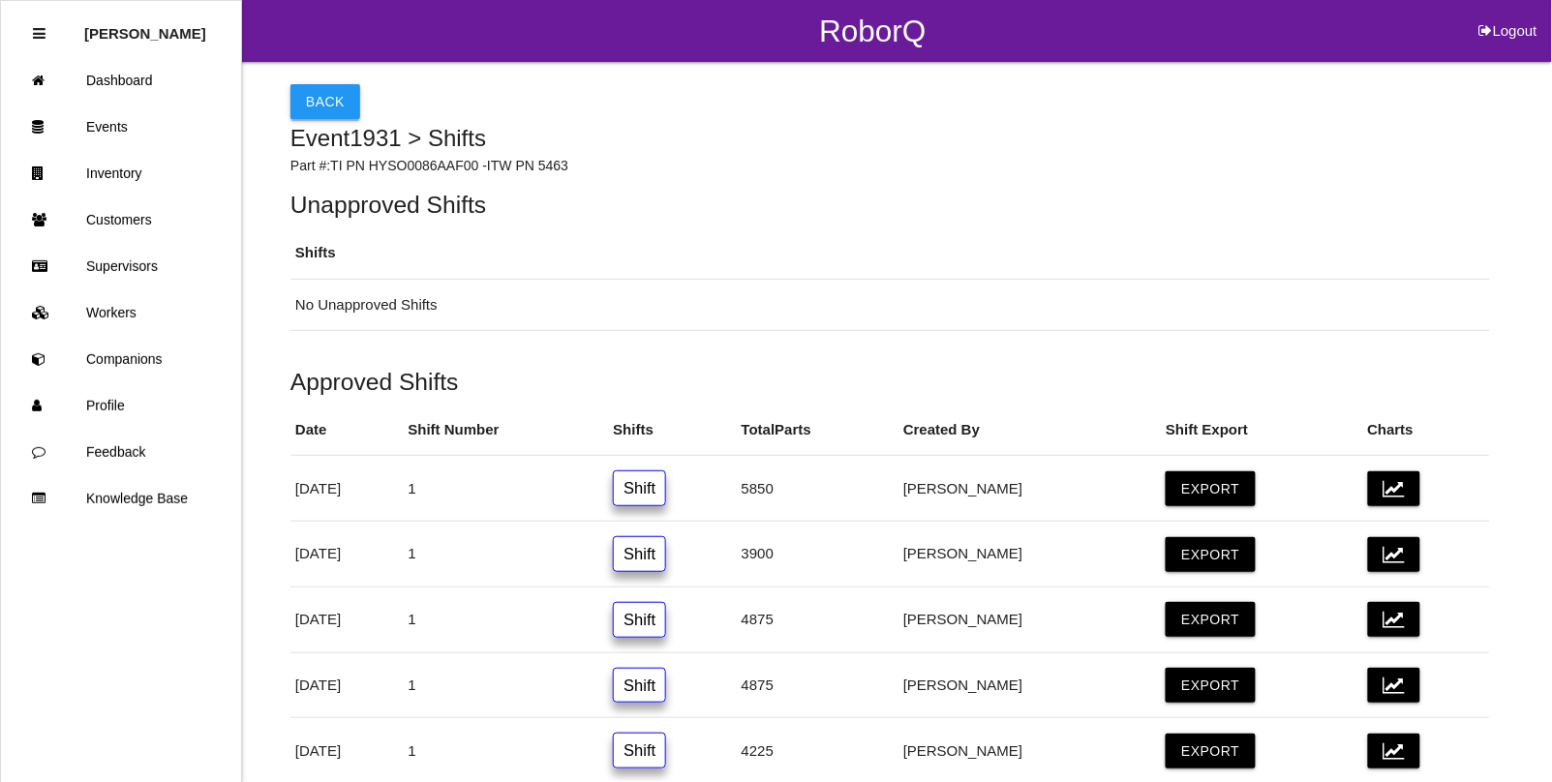
click at [316, 97] on button "Back" at bounding box center [326, 101] width 70 height 35
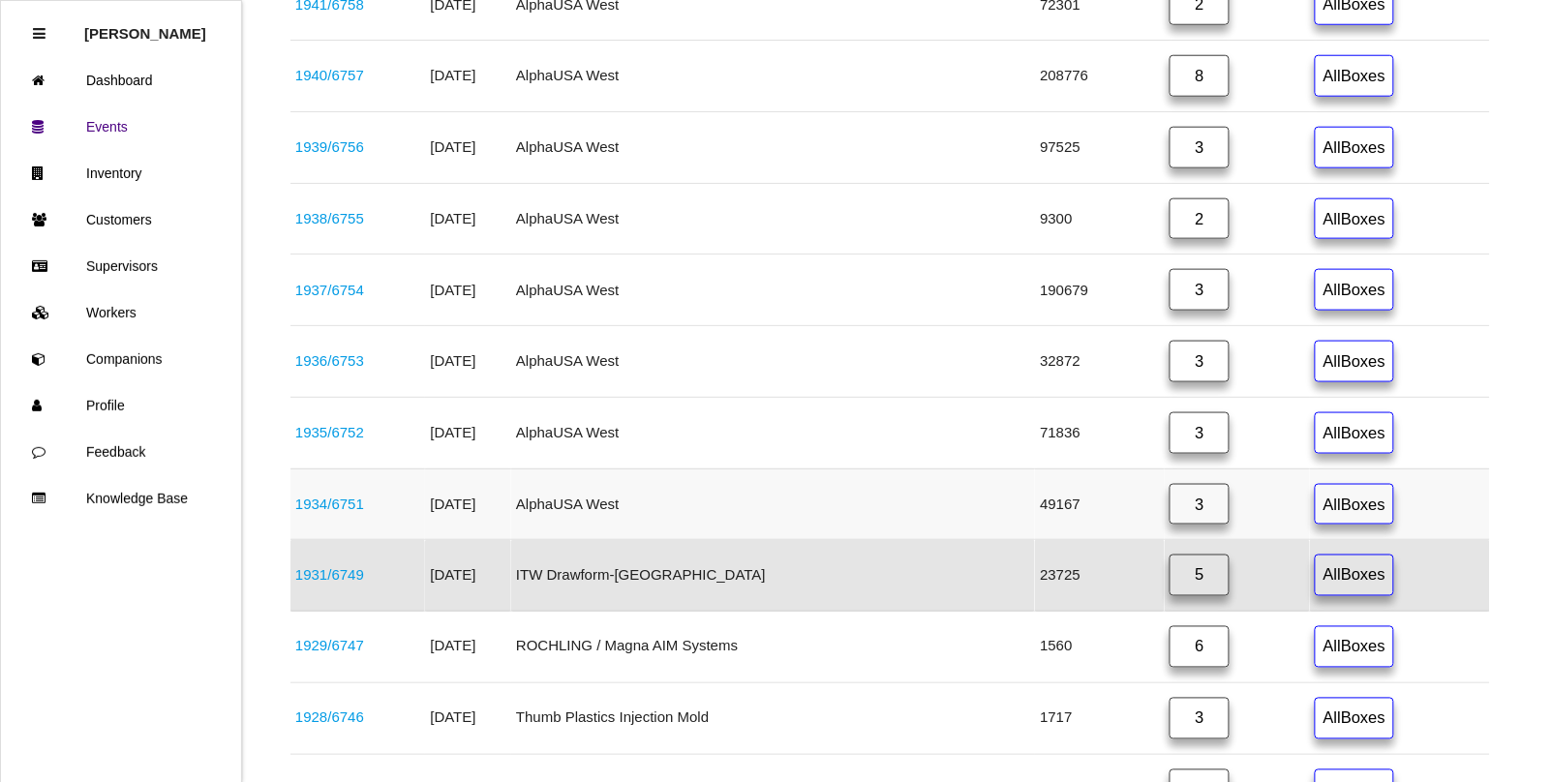
scroll to position [537, 0]
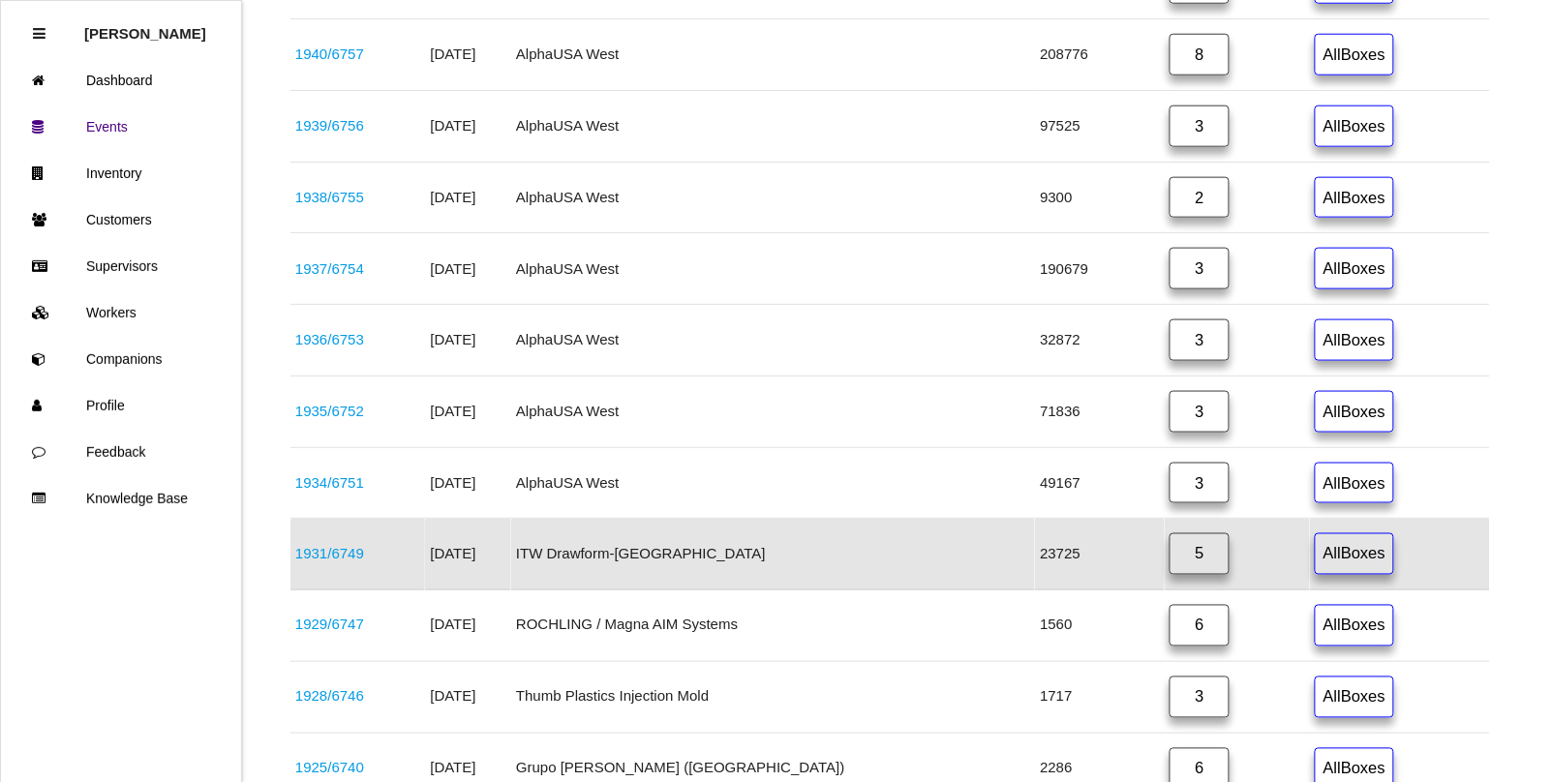
click at [313, 559] on link "1931 / 6749" at bounding box center [329, 554] width 69 height 16
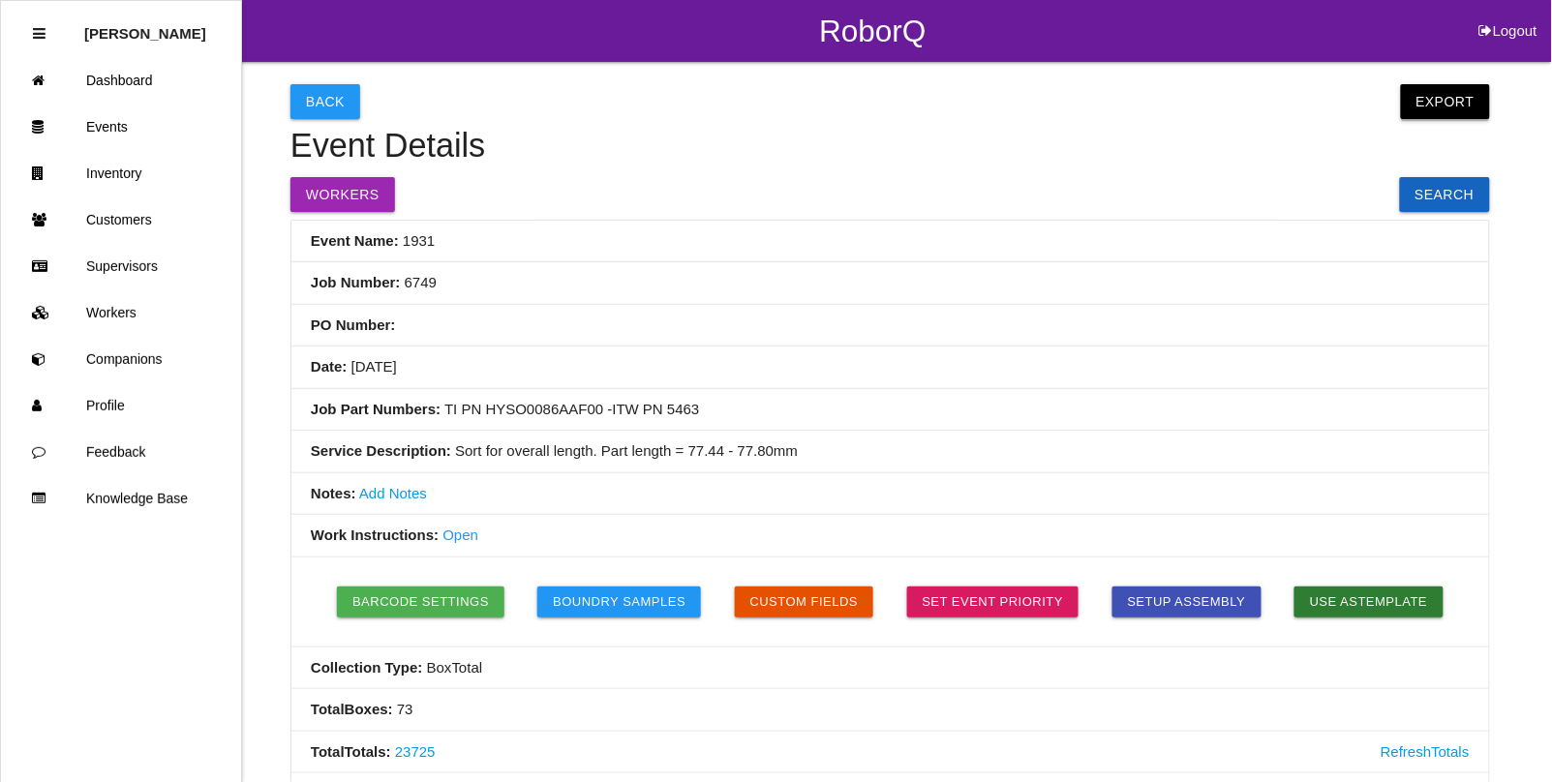
click at [1412, 85] on button "Export" at bounding box center [1445, 101] width 89 height 35
click at [1406, 98] on link "Export Excel" at bounding box center [1427, 106] width 111 height 45
click at [119, 122] on link "Events" at bounding box center [121, 127] width 240 height 46
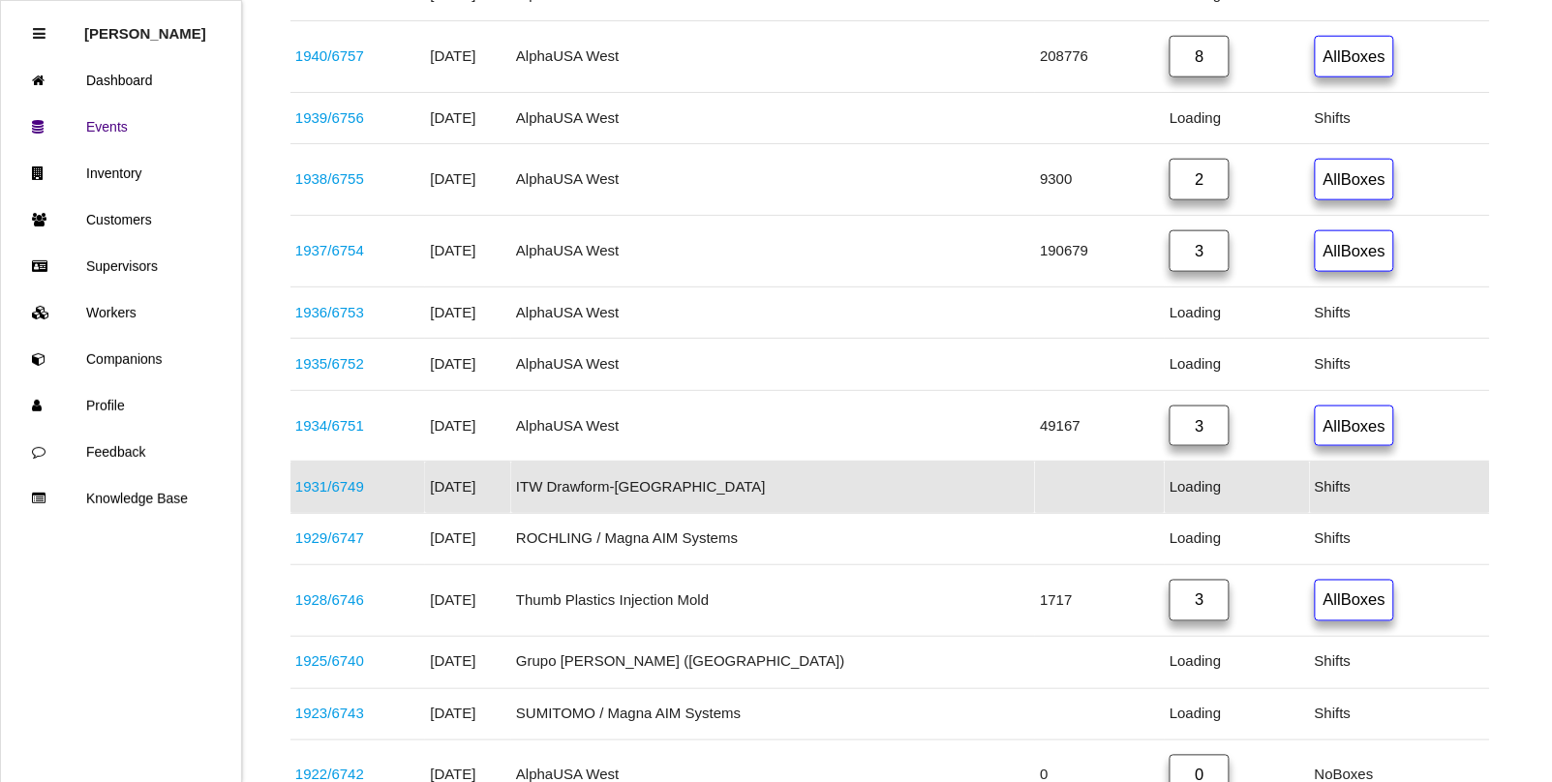
scroll to position [537, 0]
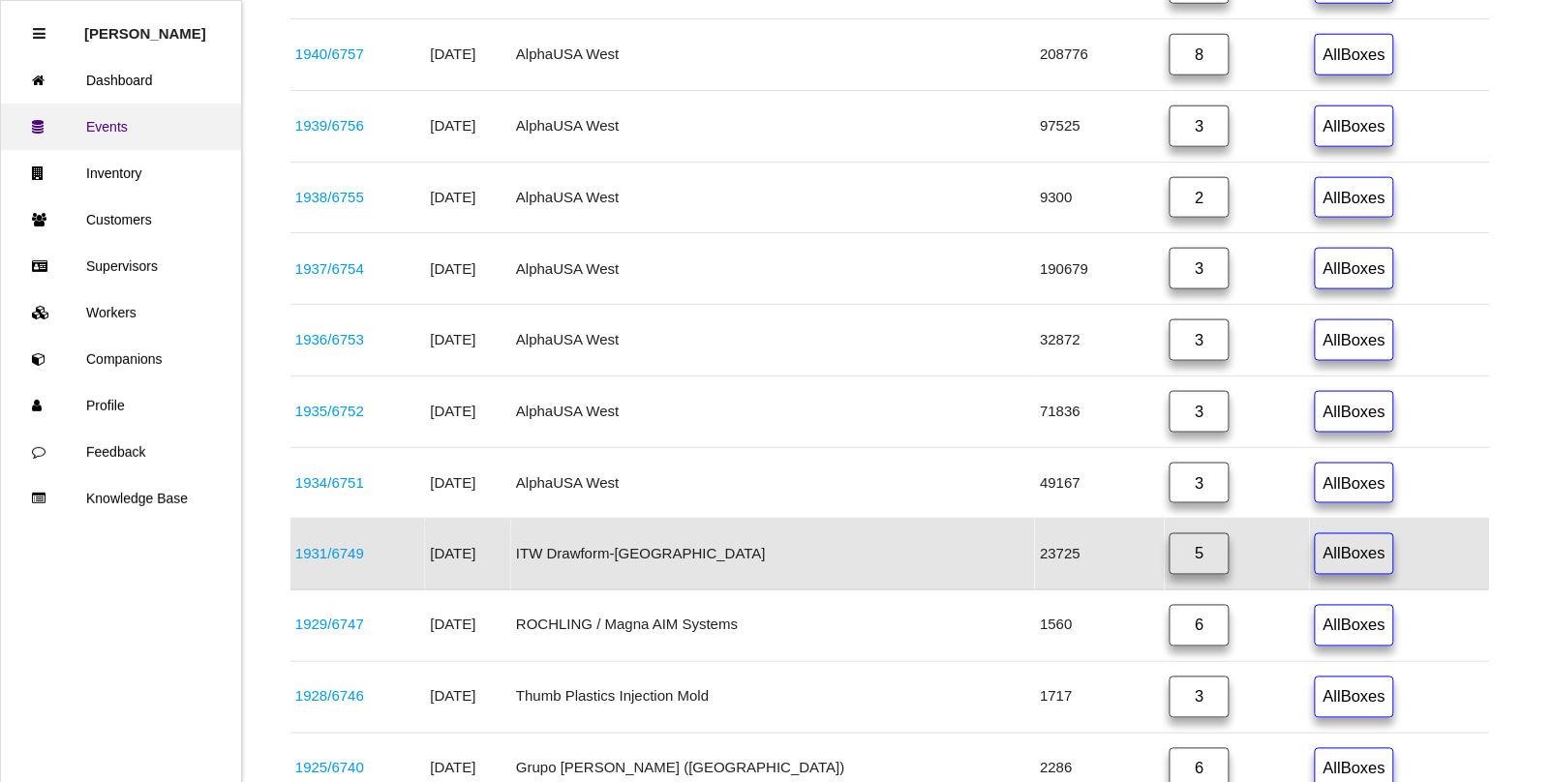
click at [114, 127] on link "Events" at bounding box center [121, 127] width 240 height 46
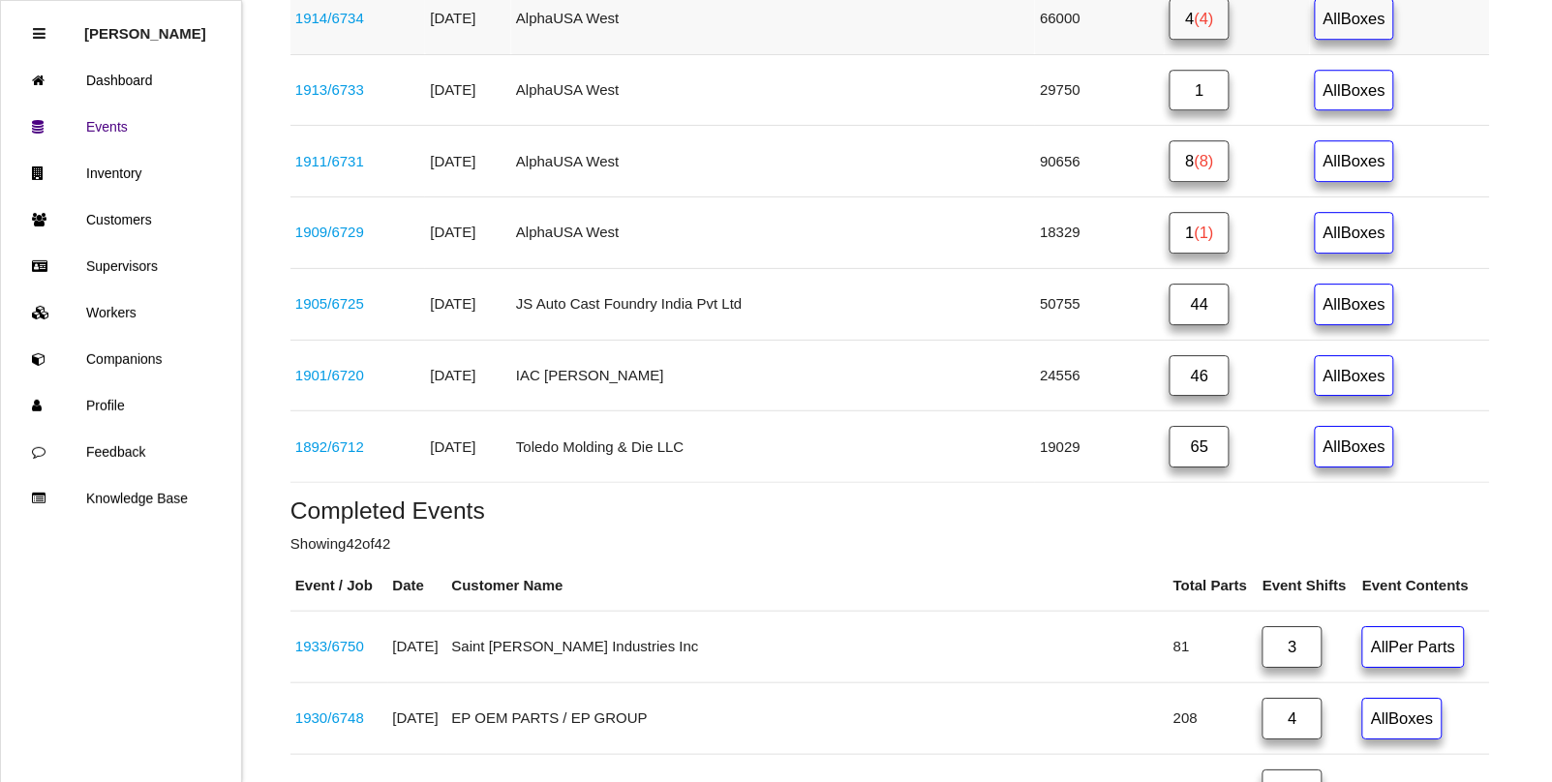
scroll to position [1506, 0]
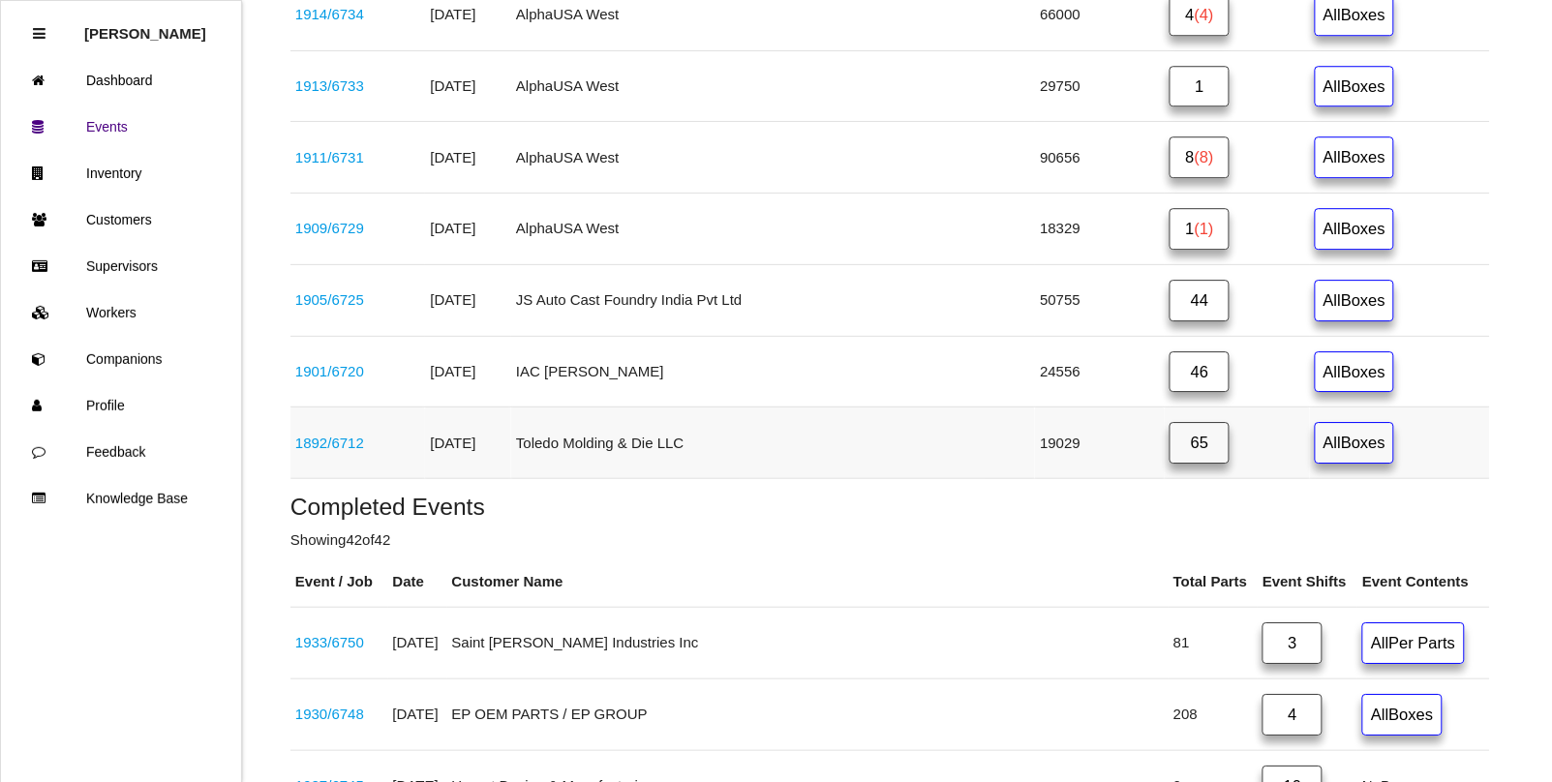
click at [1170, 448] on link "65" at bounding box center [1200, 443] width 60 height 42
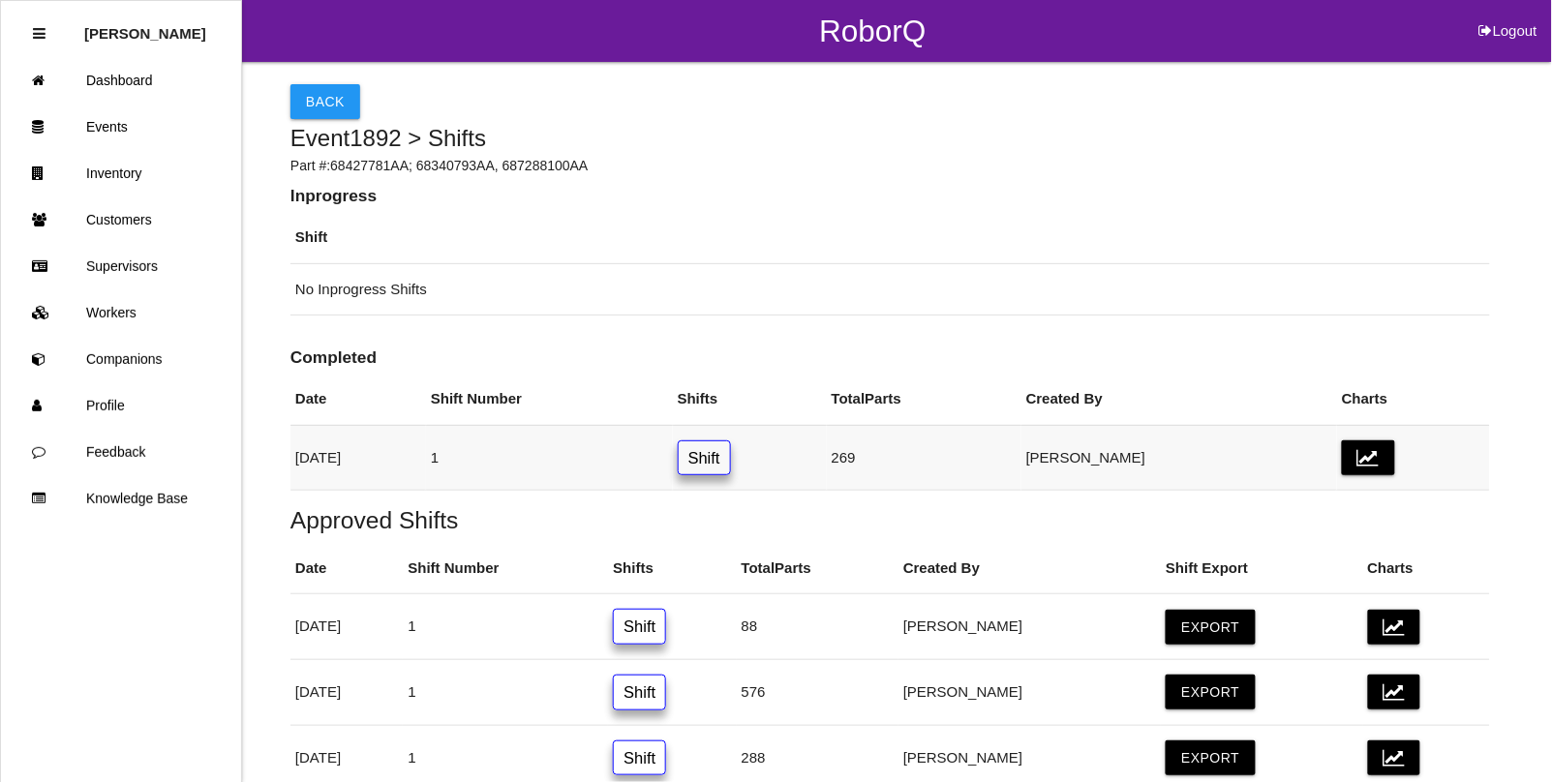
click at [731, 470] on link "Shift" at bounding box center [704, 459] width 53 height 36
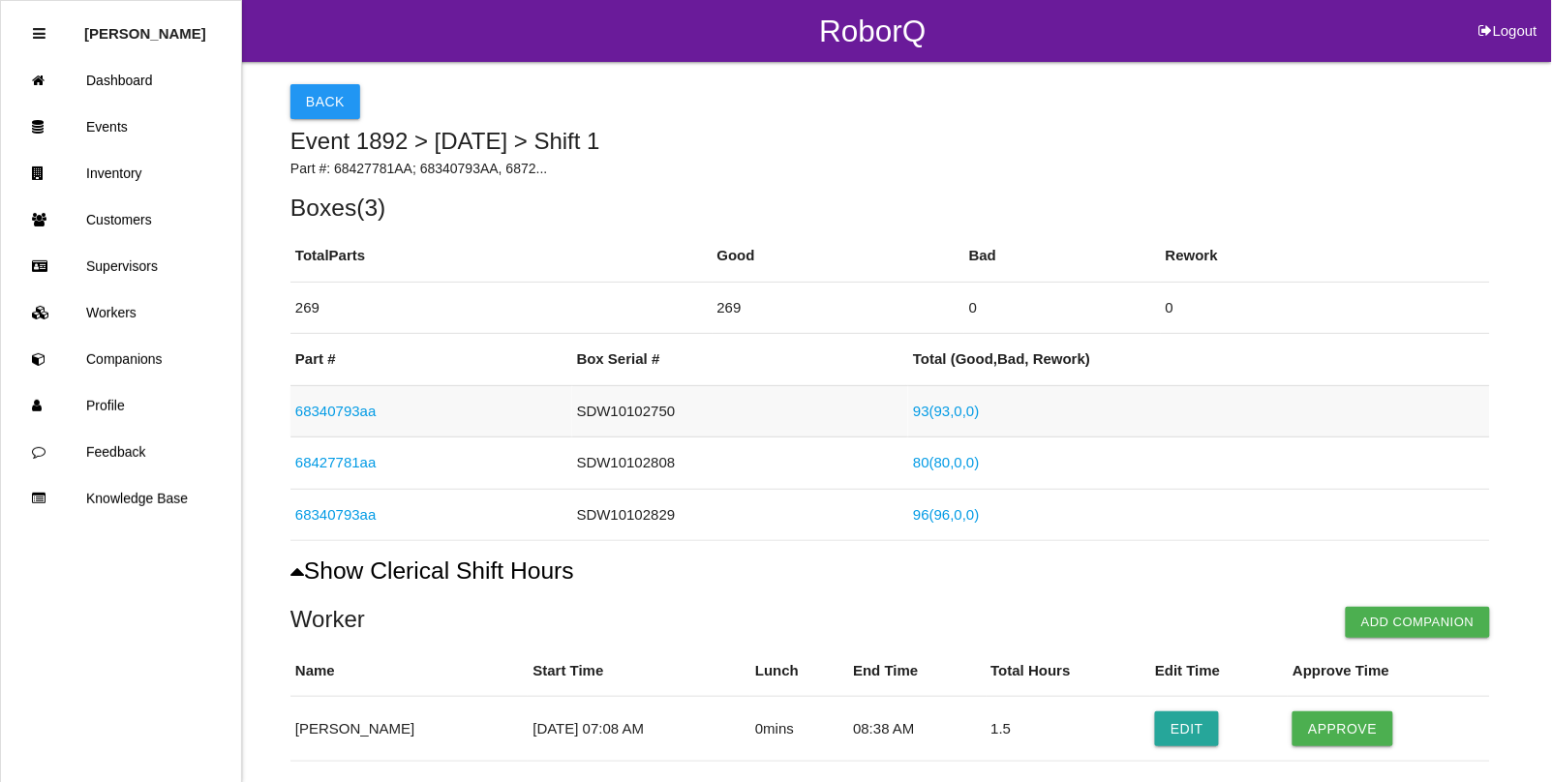
click at [935, 414] on link "93 ( 93 , 0 , 0 )" at bounding box center [946, 411] width 66 height 16
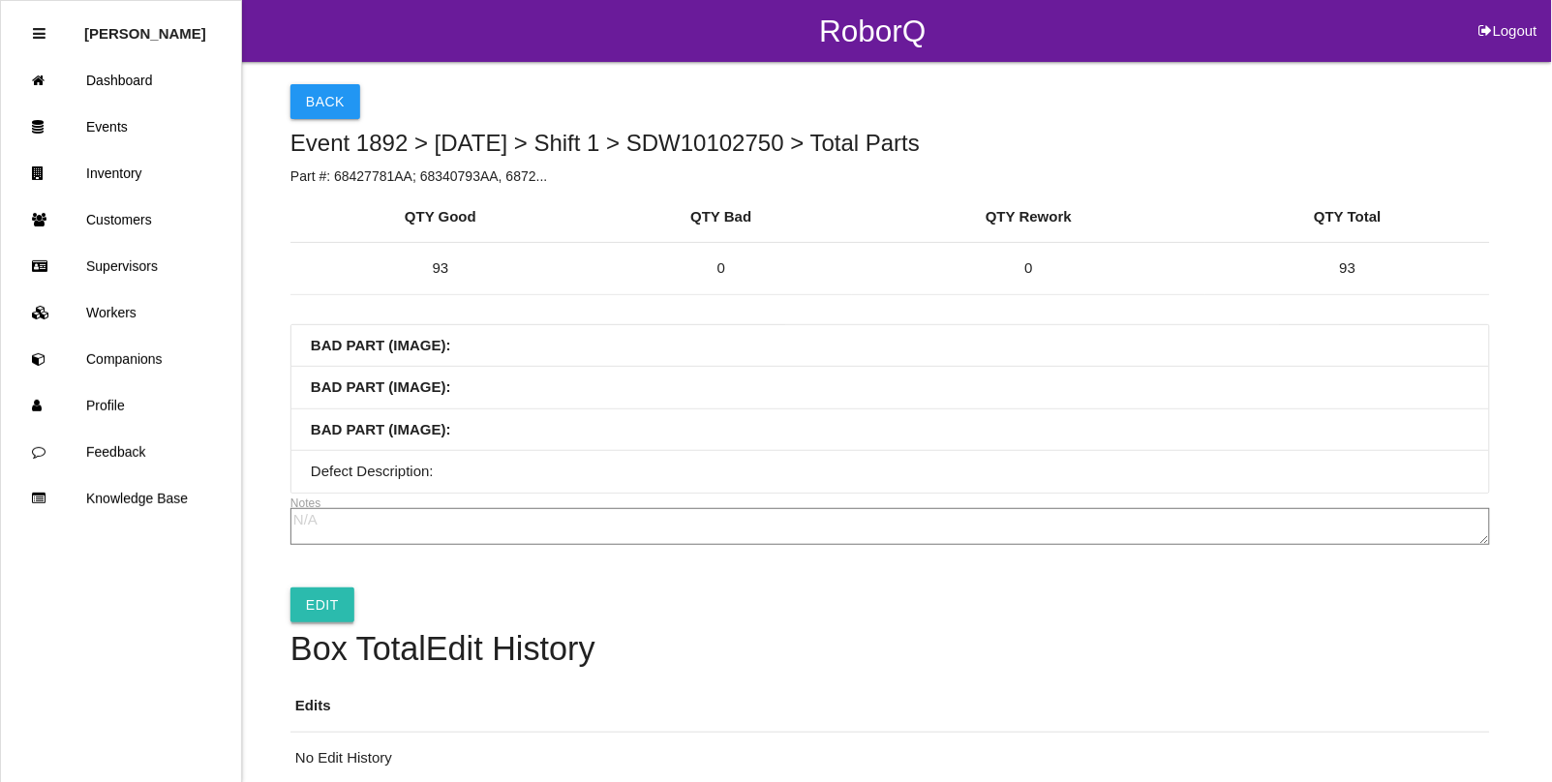
click at [326, 618] on link "Edit" at bounding box center [323, 605] width 64 height 35
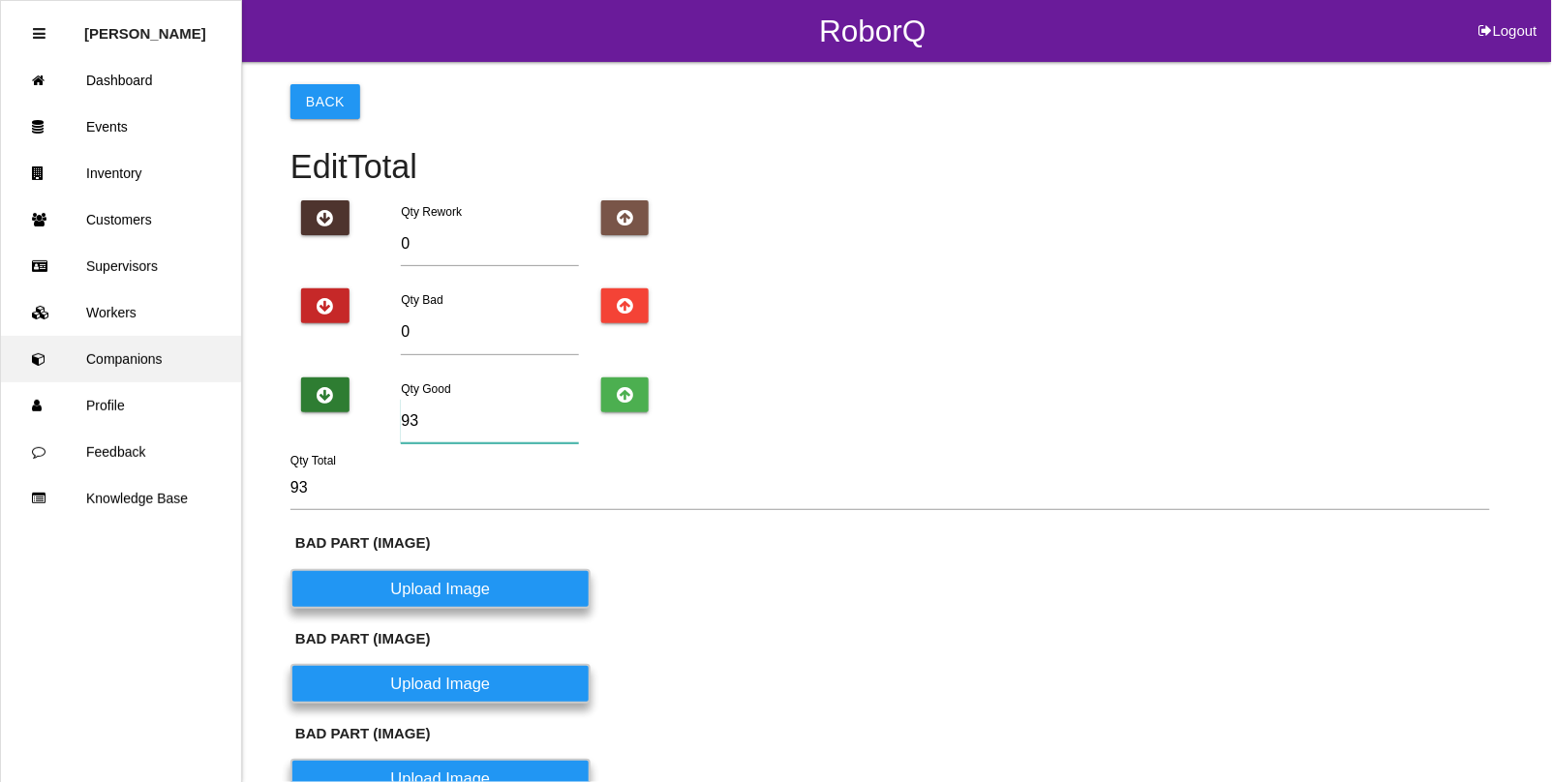
drag, startPoint x: 444, startPoint y: 422, endPoint x: 153, endPoint y: 383, distance: 293.2
click at [153, 383] on div "RoborQ Logout Rosie Blandino Dashboard Events Inventory Customers Supervisors W…" at bounding box center [776, 521] width 1552 height 1043
type input "9"
type input "96"
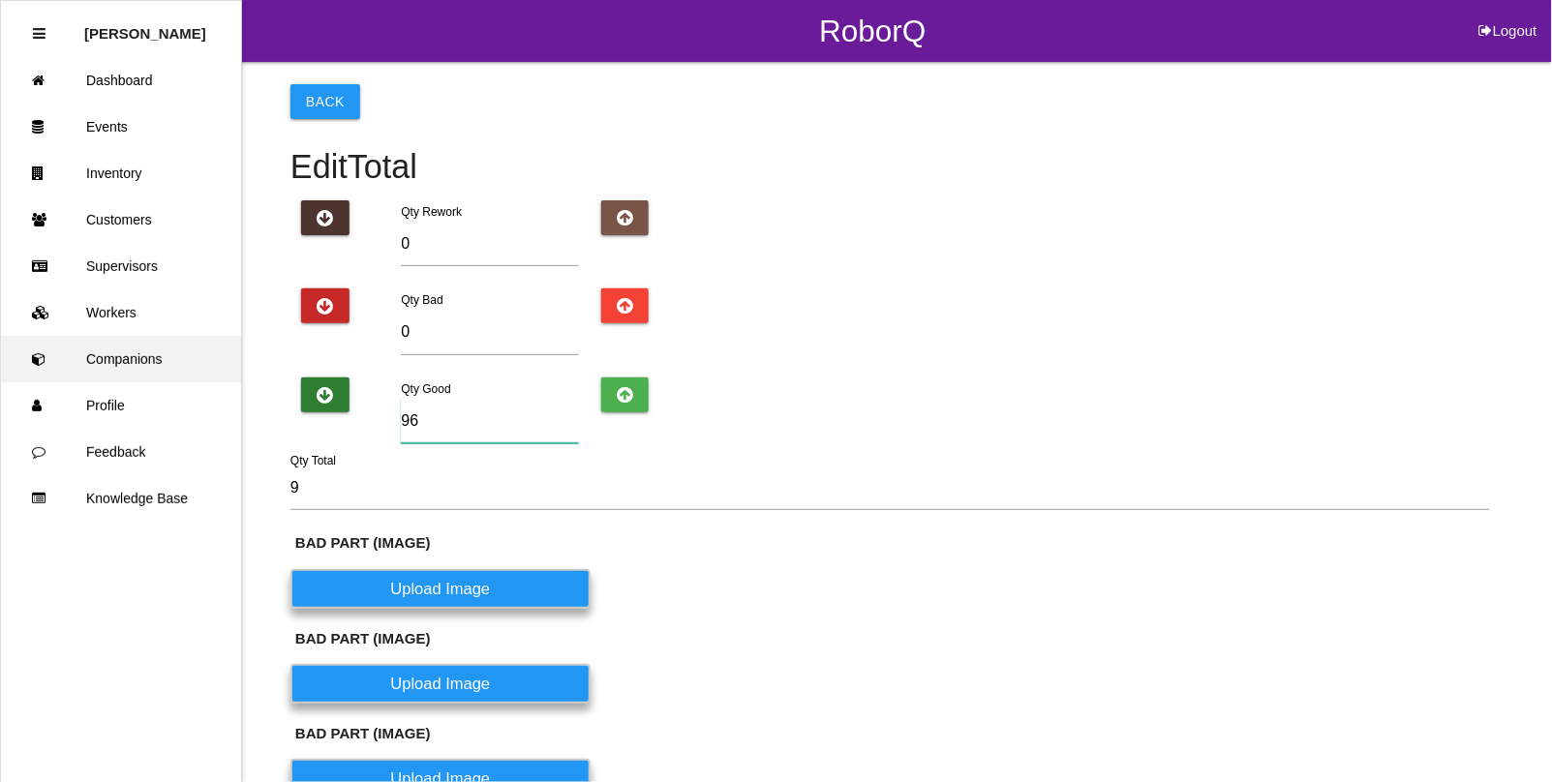
type input "96"
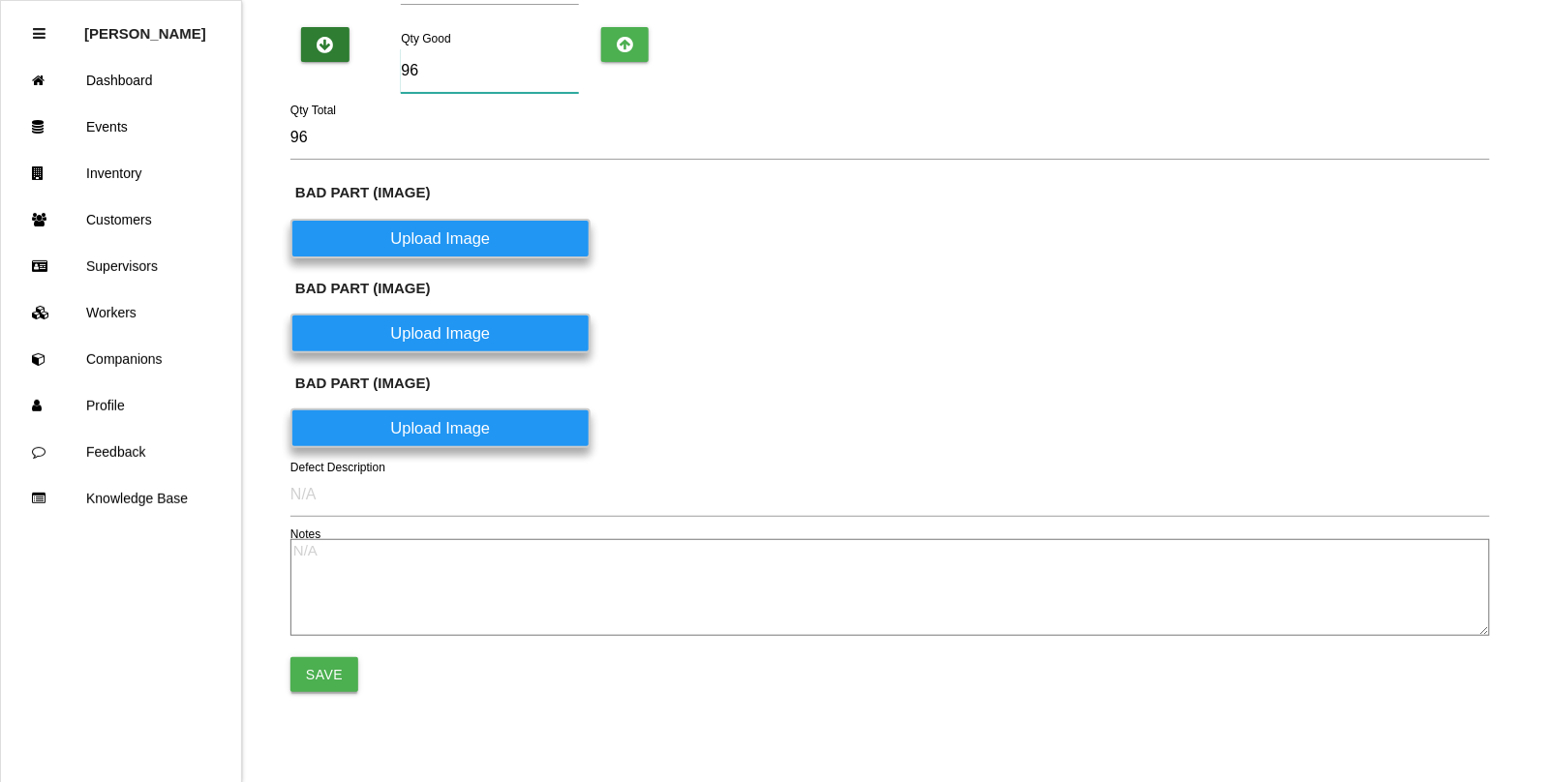
type input "96"
click at [318, 663] on button "Save" at bounding box center [325, 675] width 68 height 35
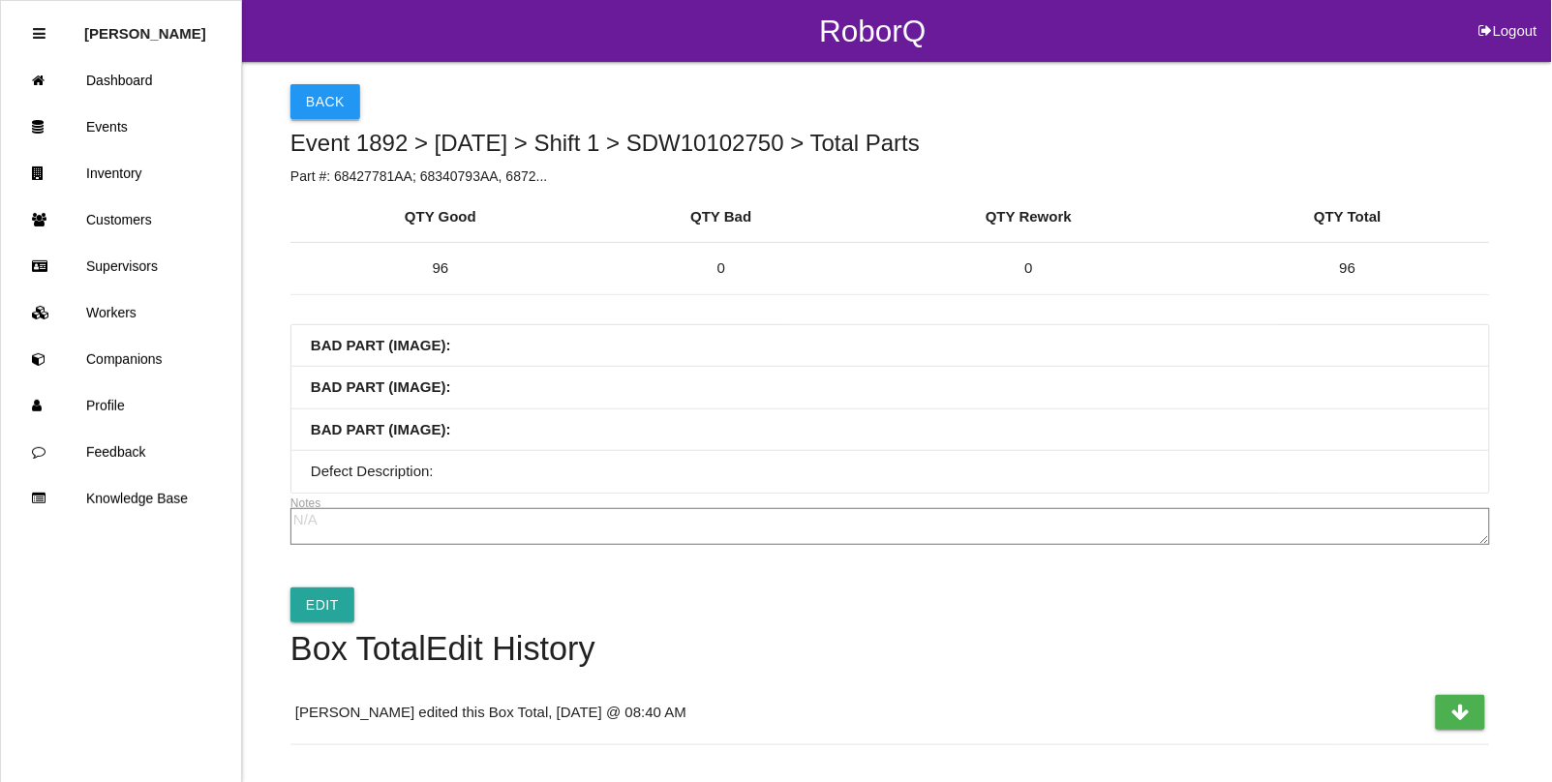
click at [300, 100] on button "Back" at bounding box center [326, 101] width 70 height 35
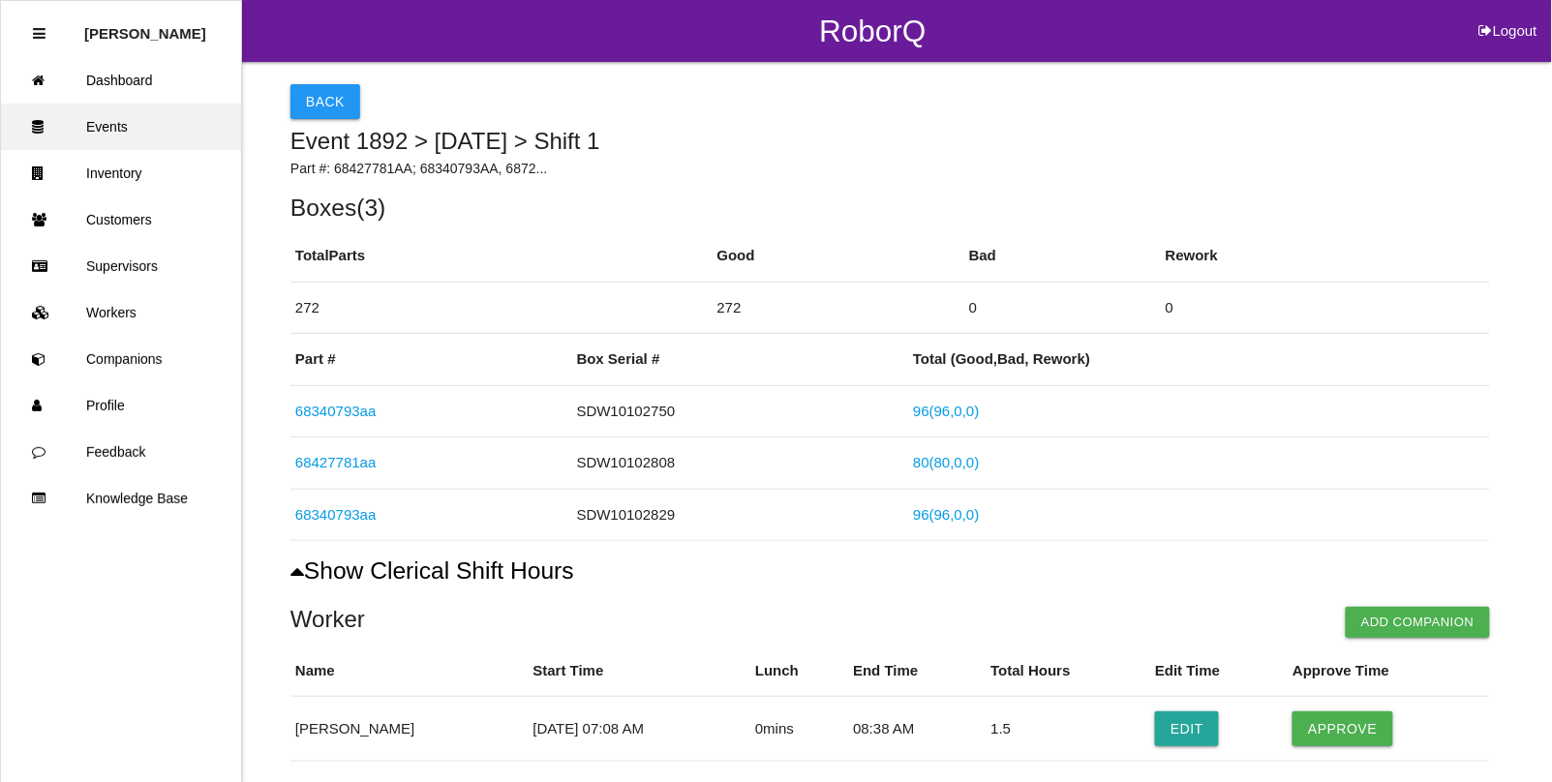
click at [109, 137] on link "Events" at bounding box center [121, 127] width 240 height 46
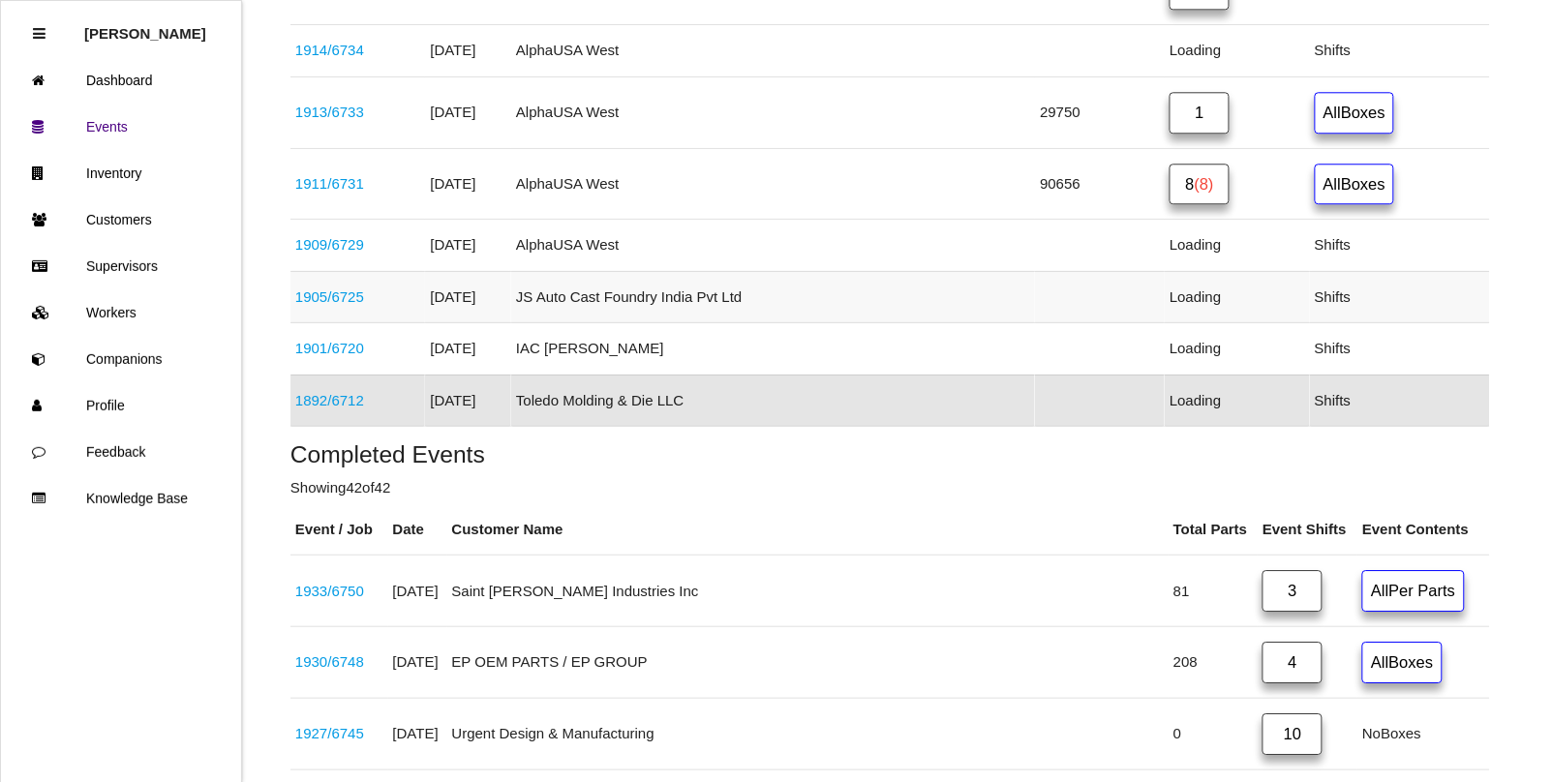
scroll to position [1402, 0]
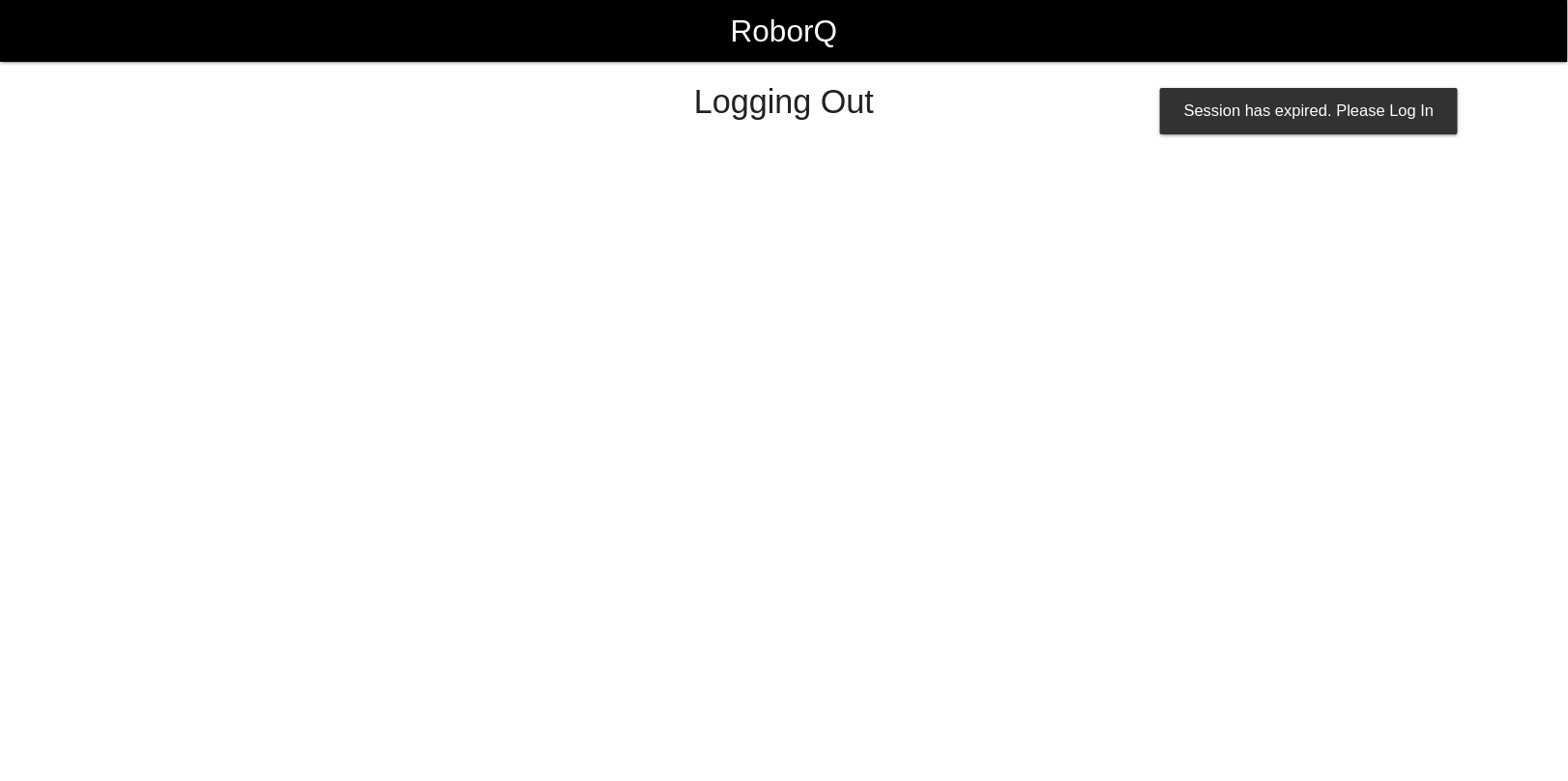
select select "Admin"
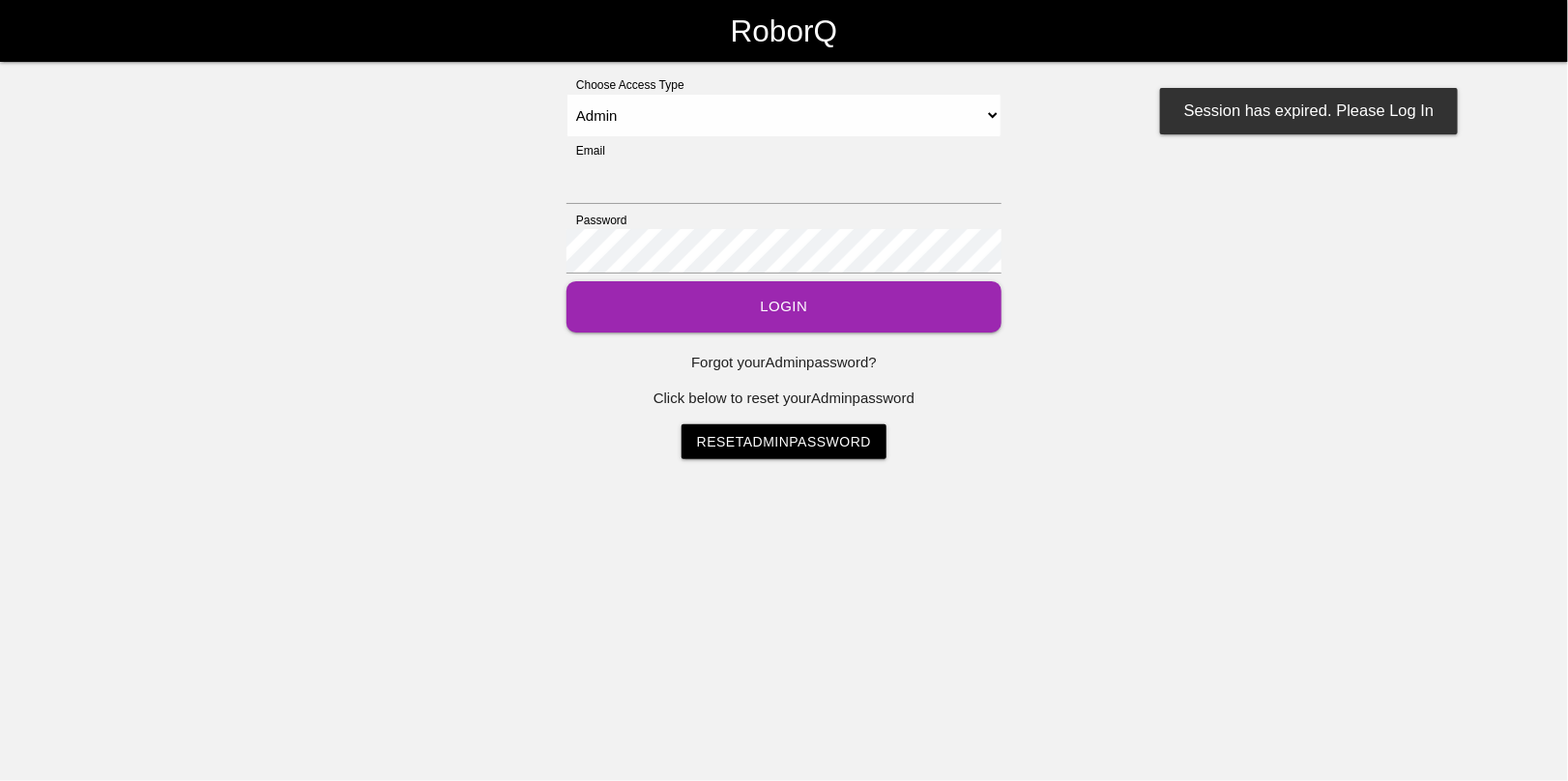
type input "[EMAIL_ADDRESS][DOMAIN_NAME]"
click at [727, 301] on button "Login" at bounding box center [784, 307] width 435 height 51
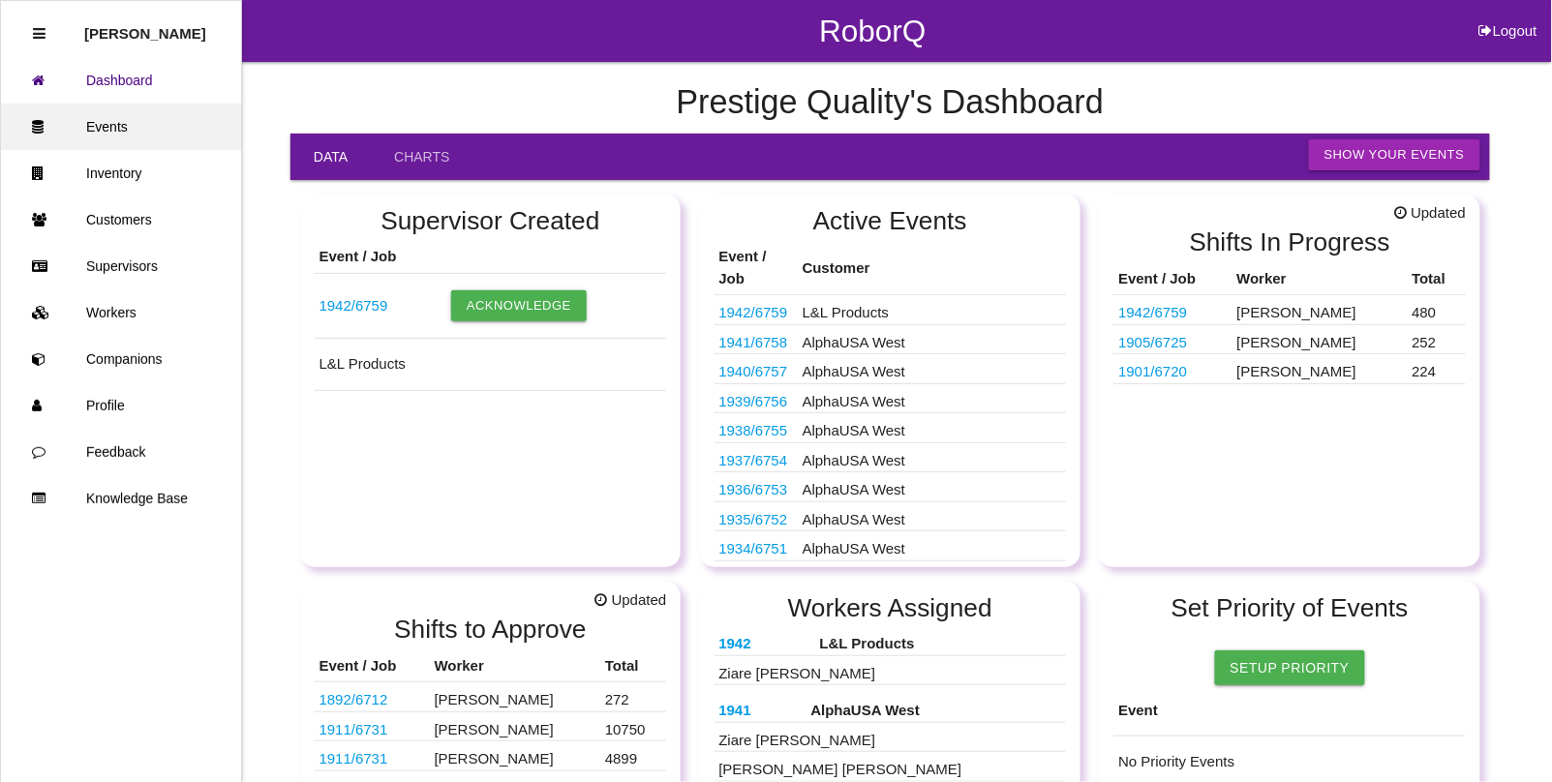
click at [104, 124] on link "Events" at bounding box center [121, 127] width 240 height 46
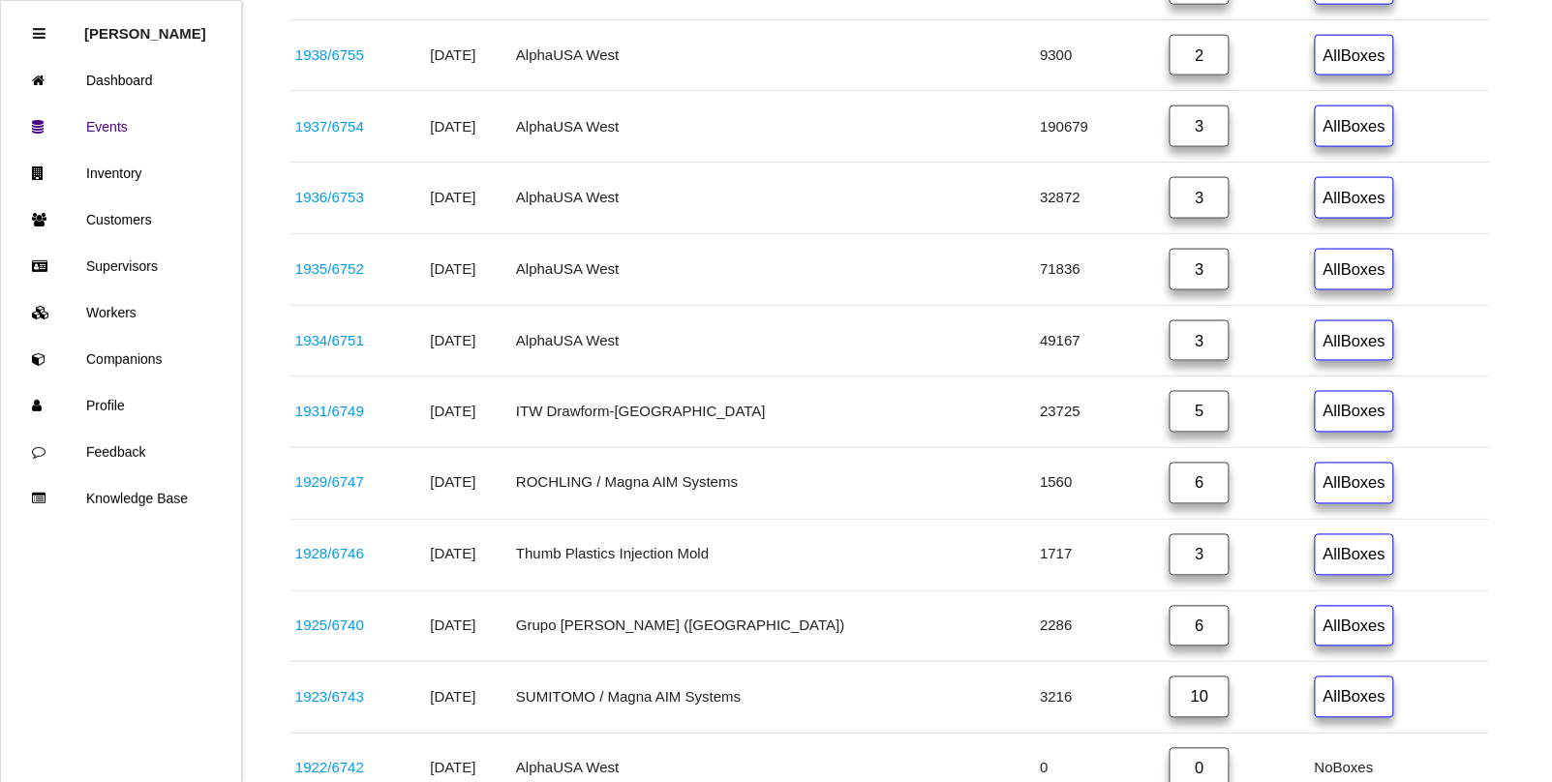
scroll to position [726, 0]
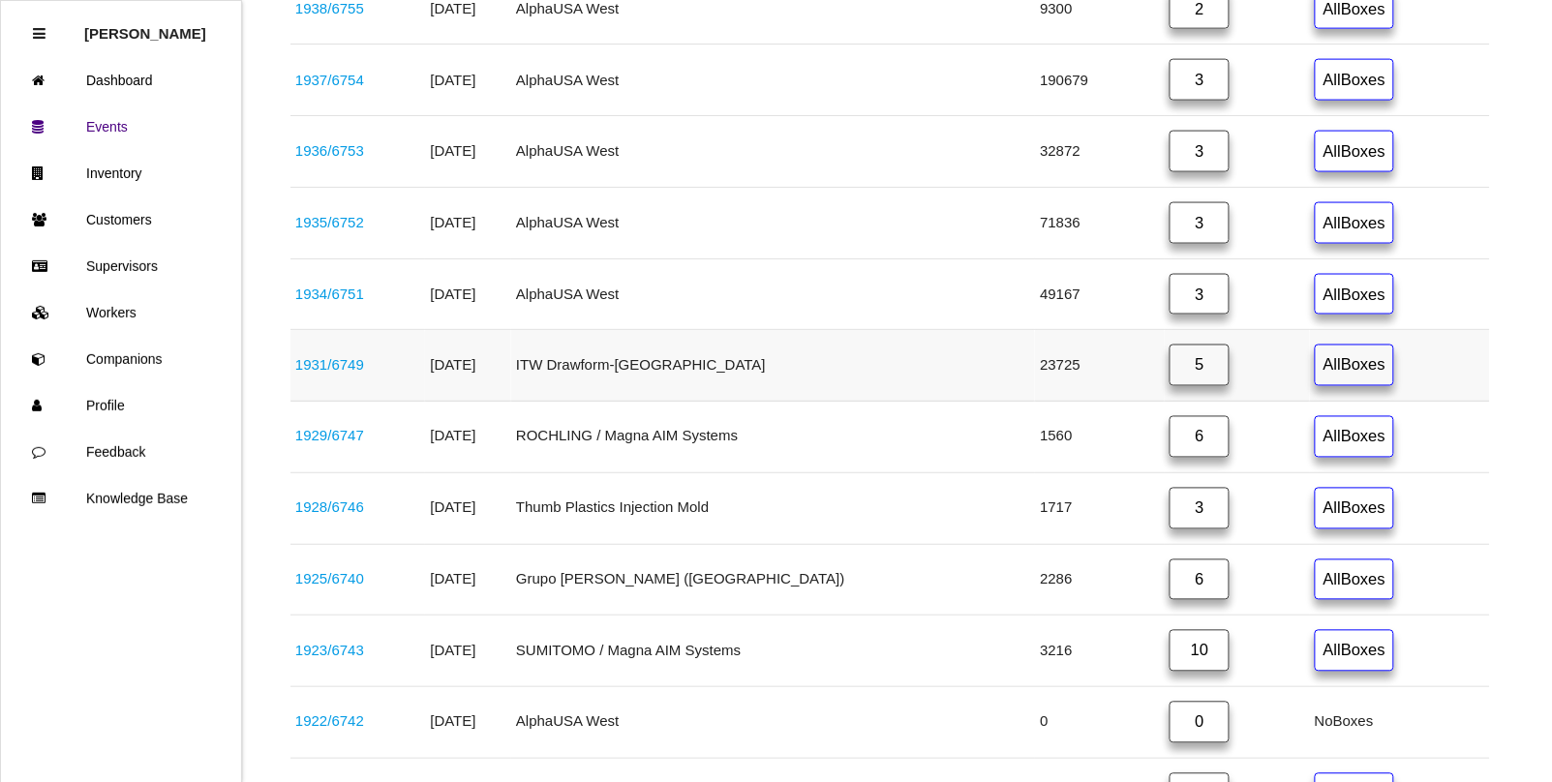
click at [316, 374] on link "1931 / 6749" at bounding box center [329, 365] width 69 height 16
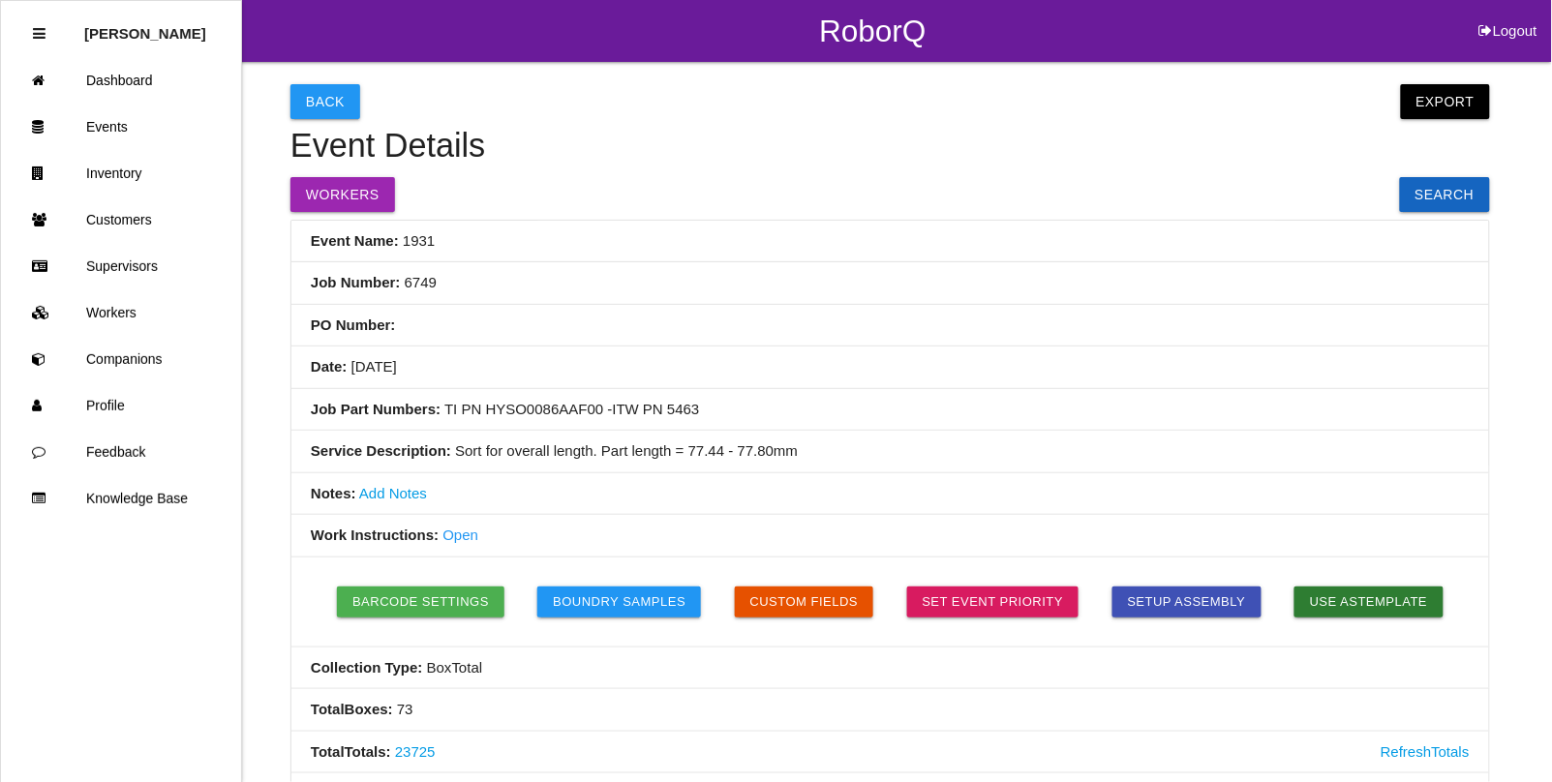
click at [1446, 104] on button "Export" at bounding box center [1445, 101] width 89 height 35
click at [1446, 104] on link "Export Excel" at bounding box center [1427, 106] width 111 height 45
click at [112, 116] on link "Events" at bounding box center [121, 127] width 240 height 46
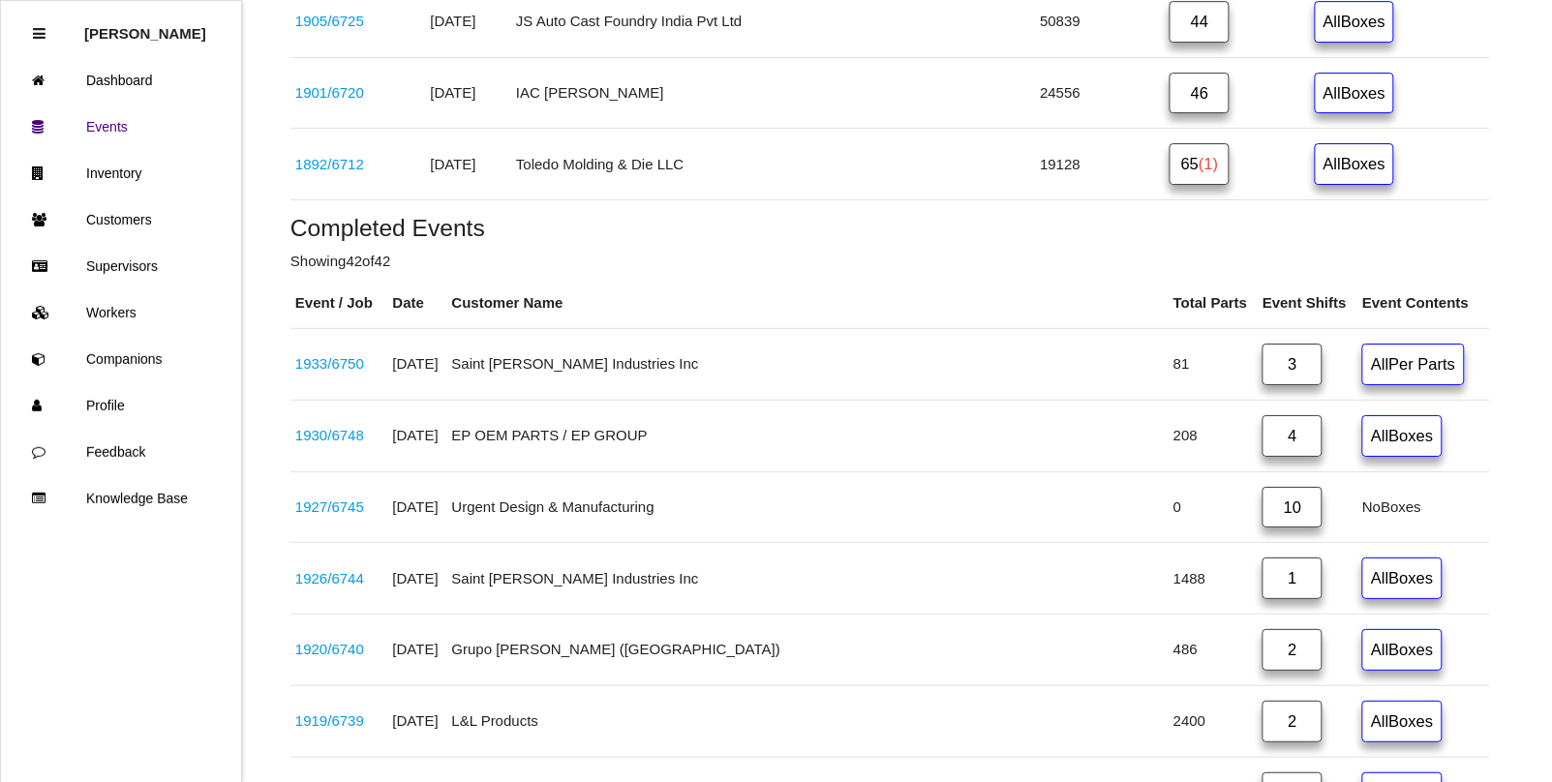
scroll to position [1816, 0]
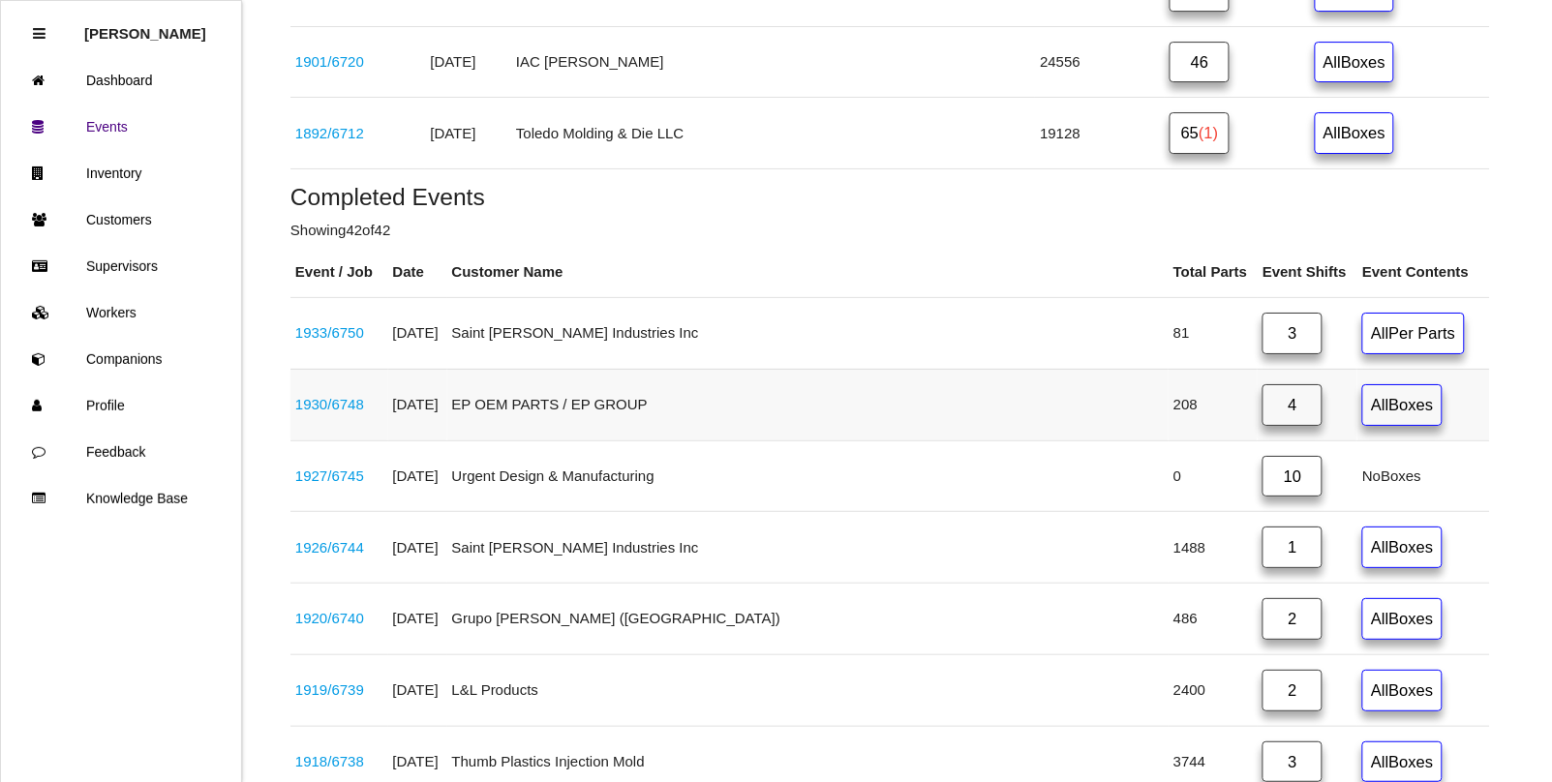
click at [342, 413] on link "1930 / 6748" at bounding box center [329, 404] width 69 height 16
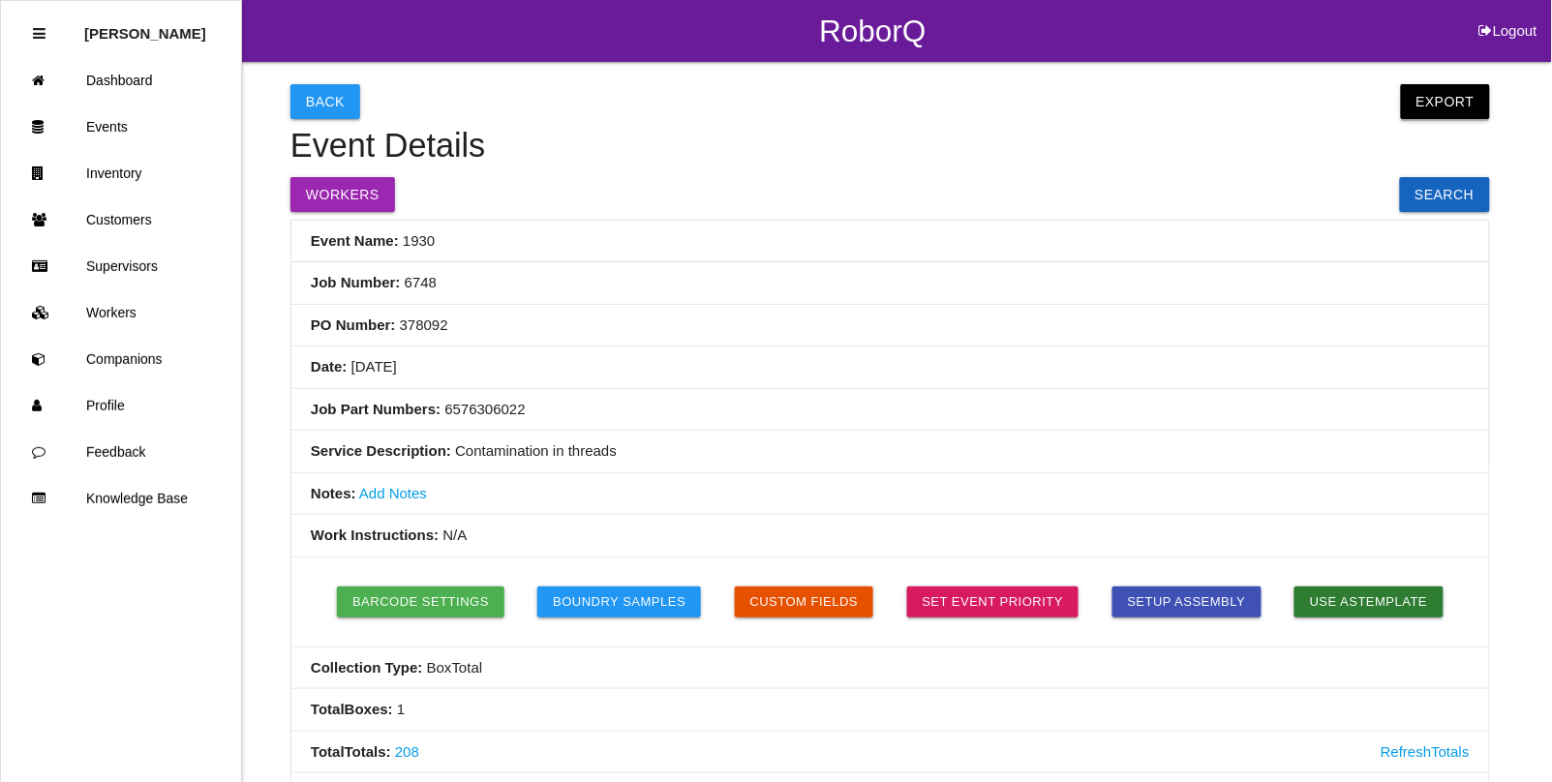
click at [1458, 107] on button "Export" at bounding box center [1445, 101] width 89 height 35
click at [1426, 103] on link "Export Excel" at bounding box center [1427, 106] width 111 height 45
click at [112, 132] on link "Events" at bounding box center [121, 127] width 240 height 46
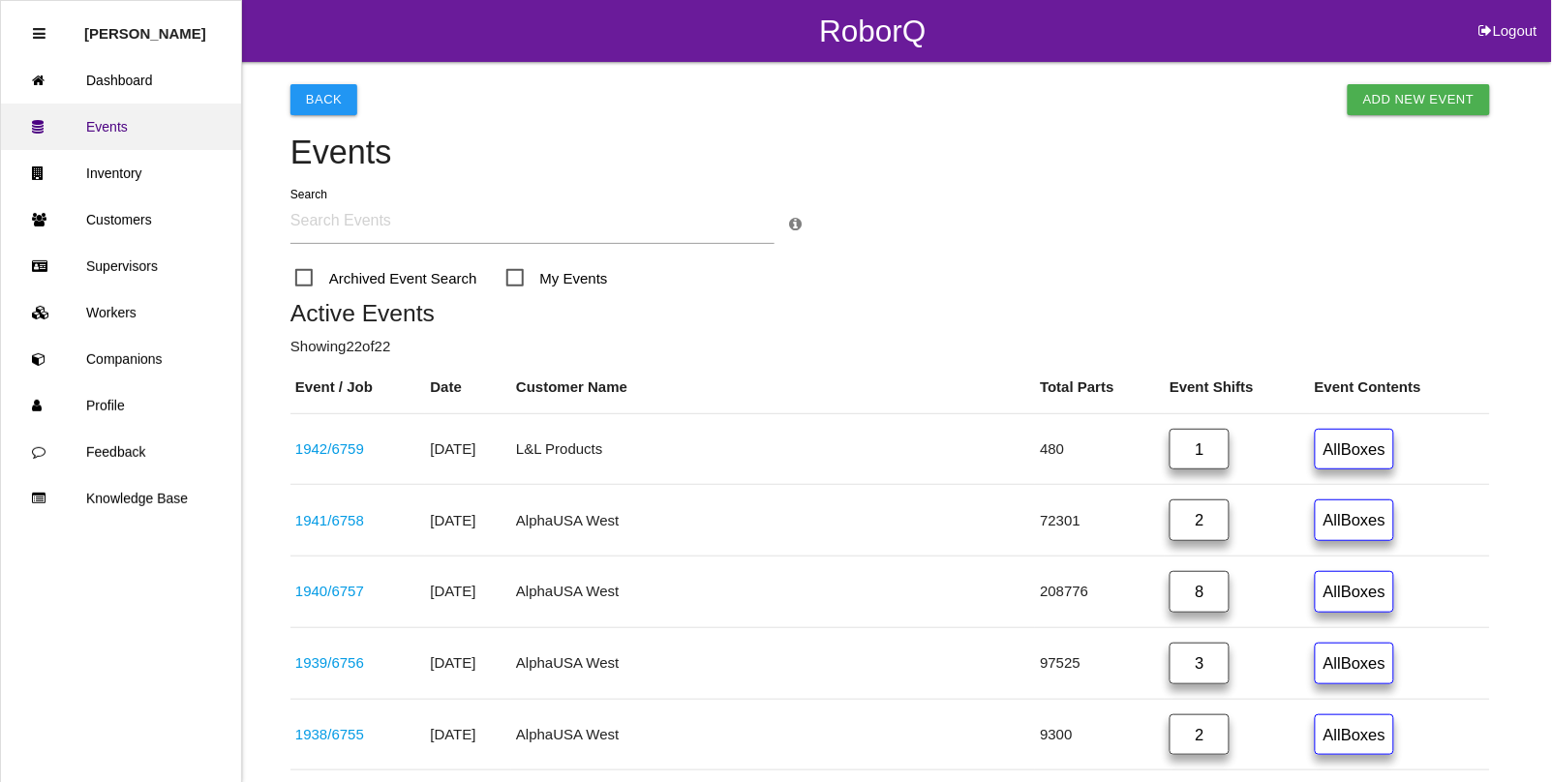
click at [97, 127] on link "Events" at bounding box center [121, 127] width 240 height 46
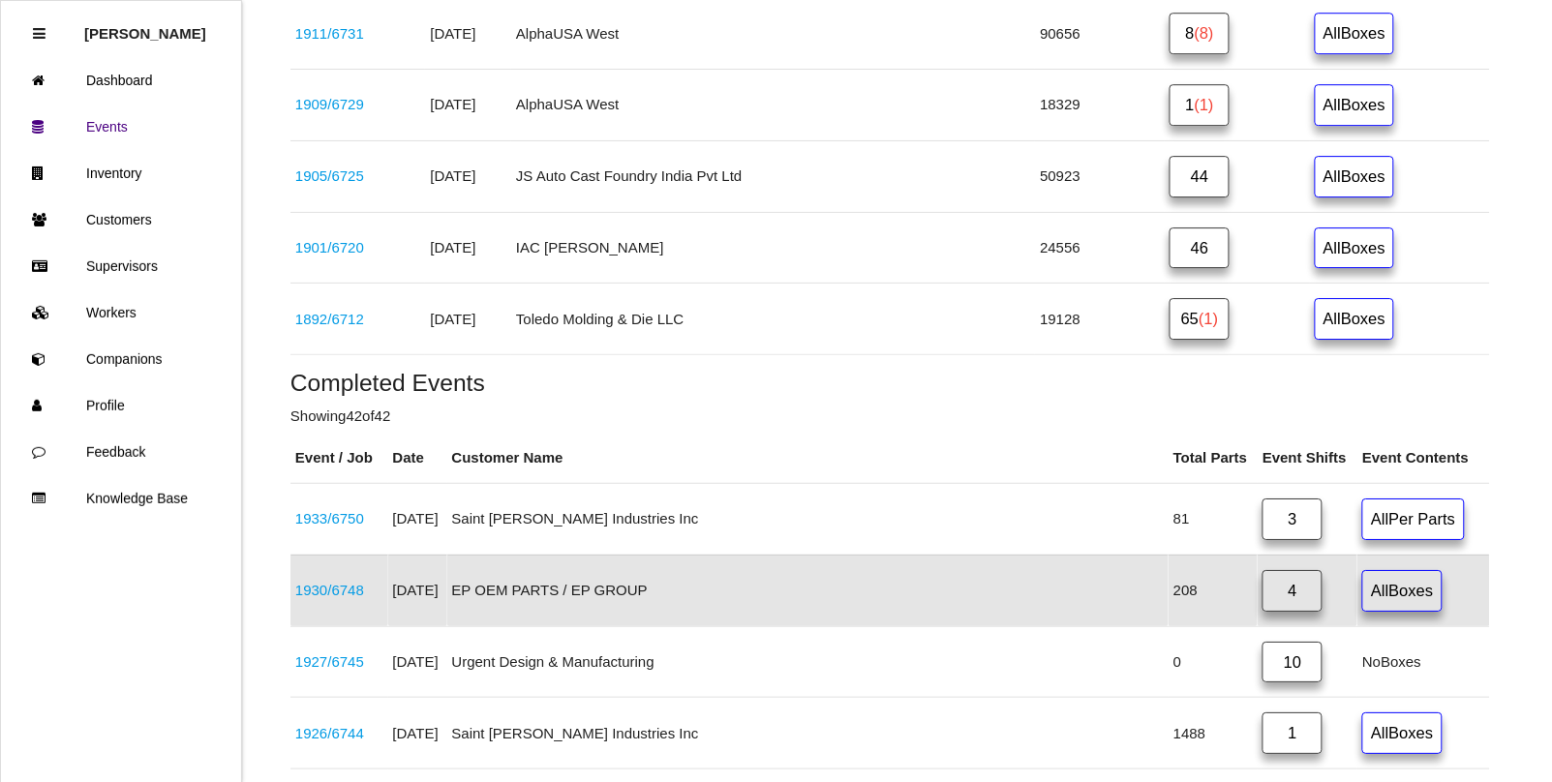
scroll to position [1695, 0]
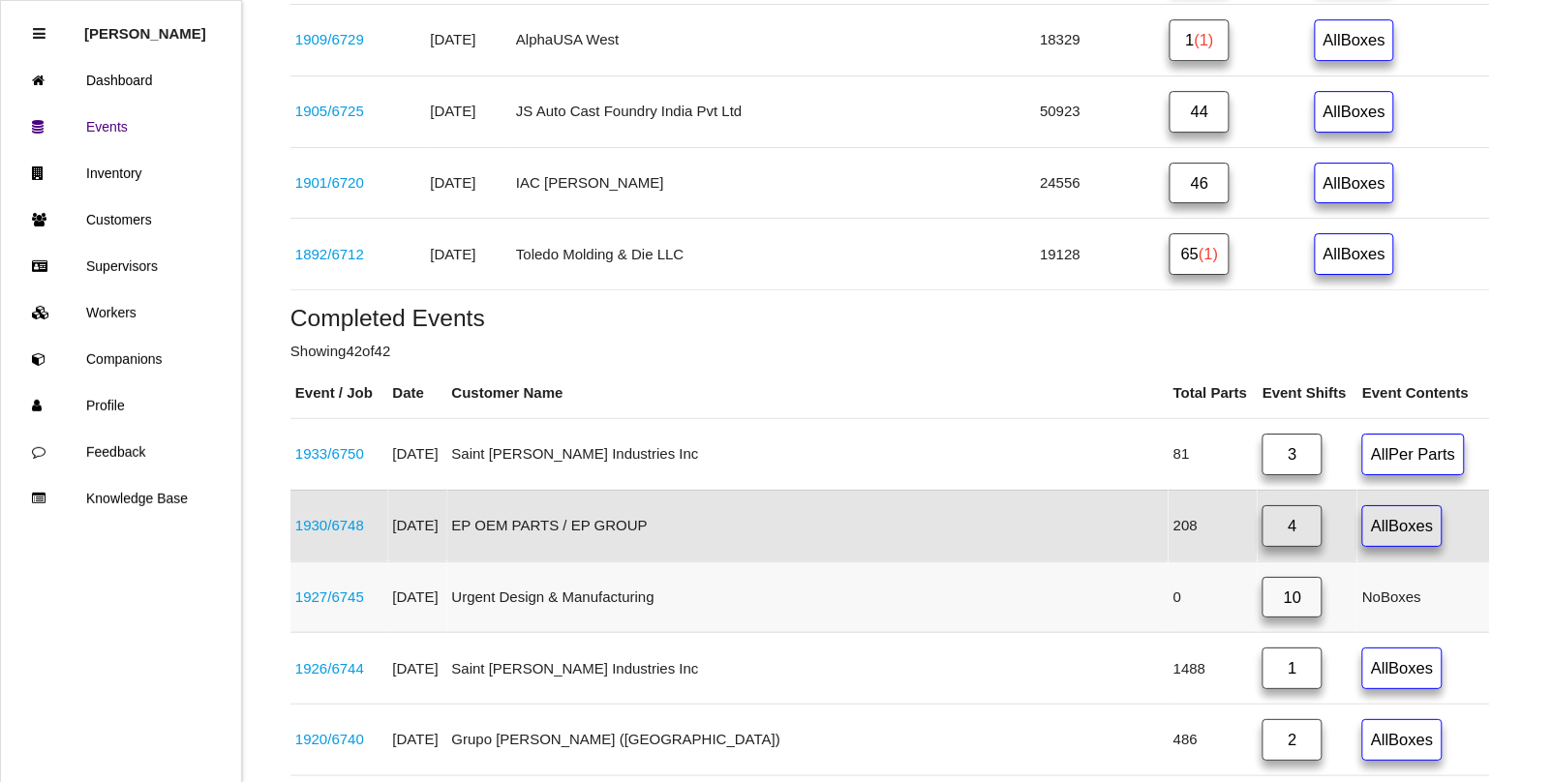
click at [1263, 605] on link "10" at bounding box center [1293, 598] width 60 height 42
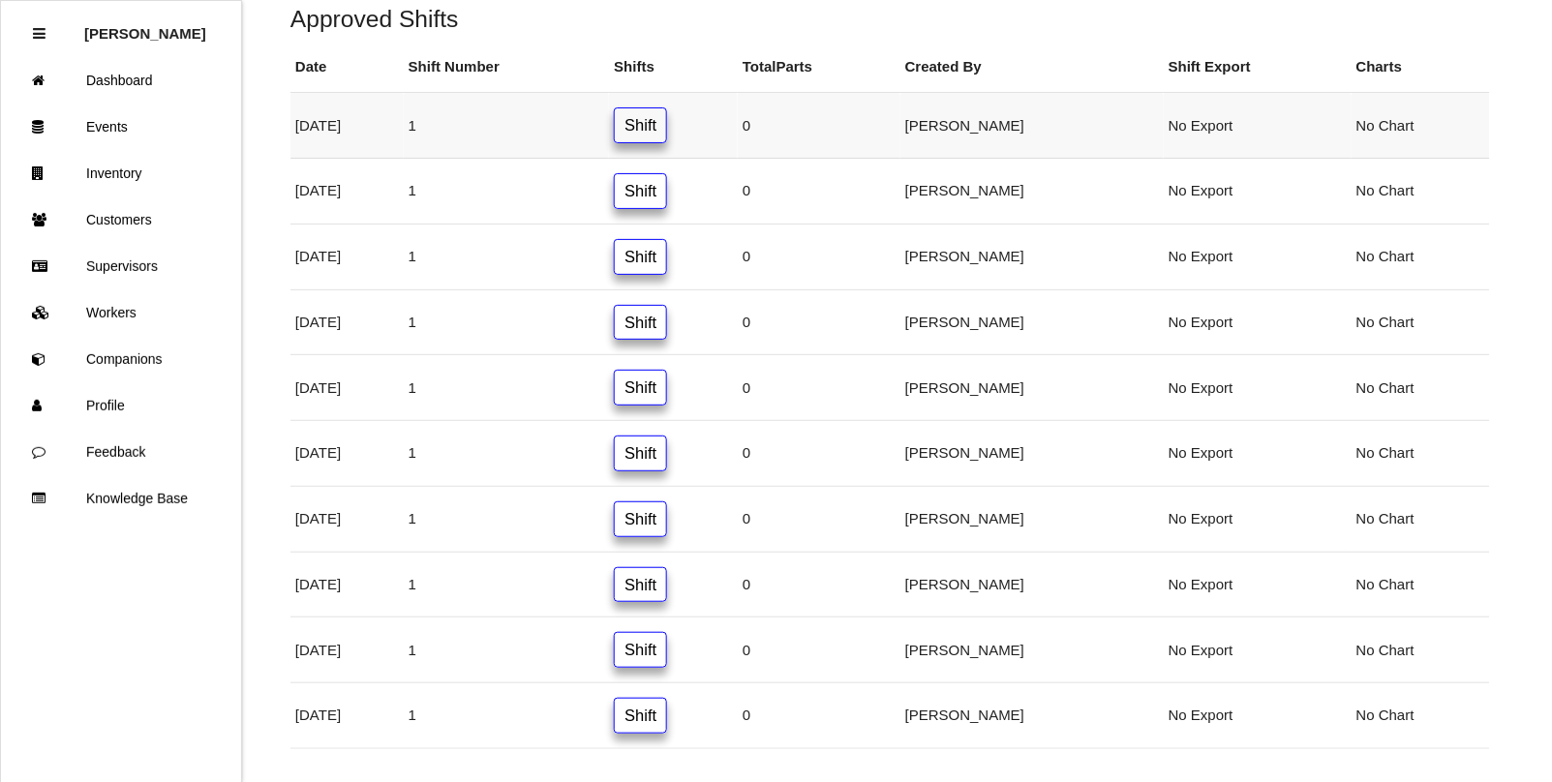
scroll to position [434, 0]
